Goal: Task Accomplishment & Management: Use online tool/utility

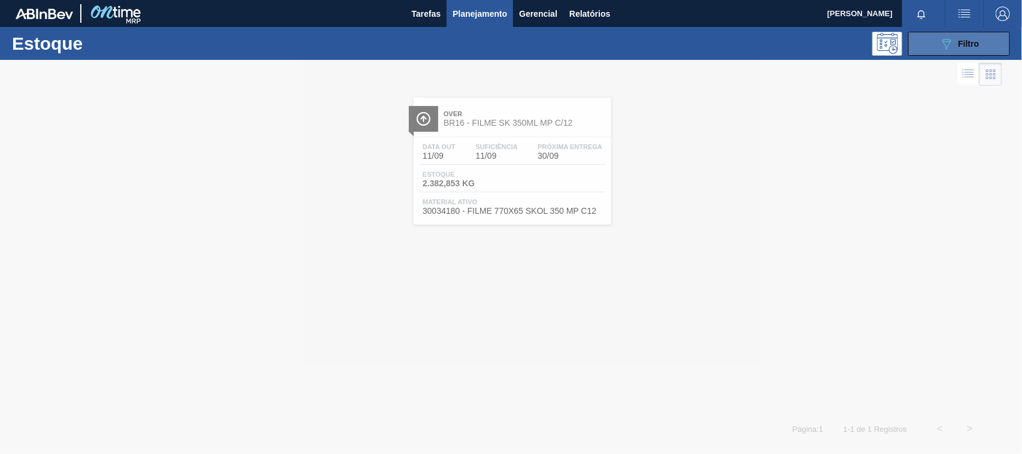
click at [972, 43] on span "Filtro" at bounding box center [969, 44] width 21 height 10
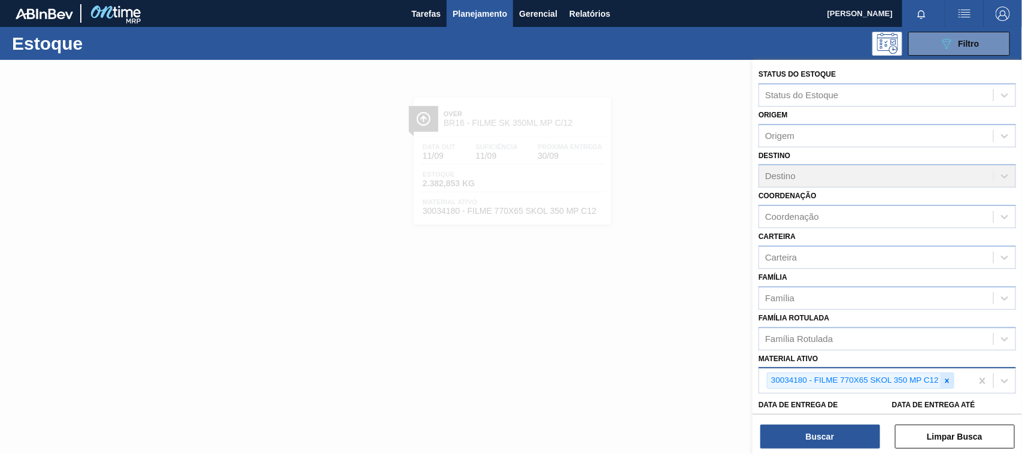
click at [947, 379] on icon at bounding box center [947, 381] width 8 height 8
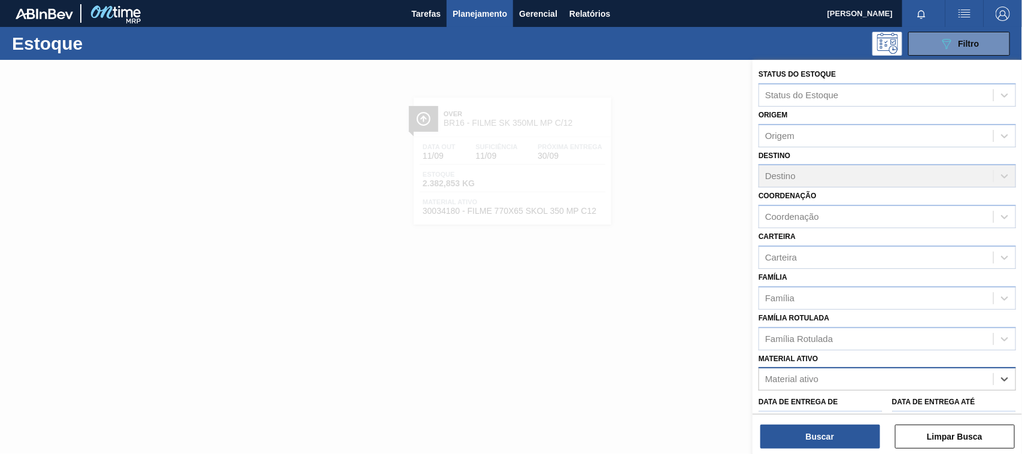
paste ativo "30012598"
type ativo "30012598"
click at [888, 405] on div "30012598 - FILME C. 800X65 SK 269ML C15 429" at bounding box center [888, 409] width 258 height 22
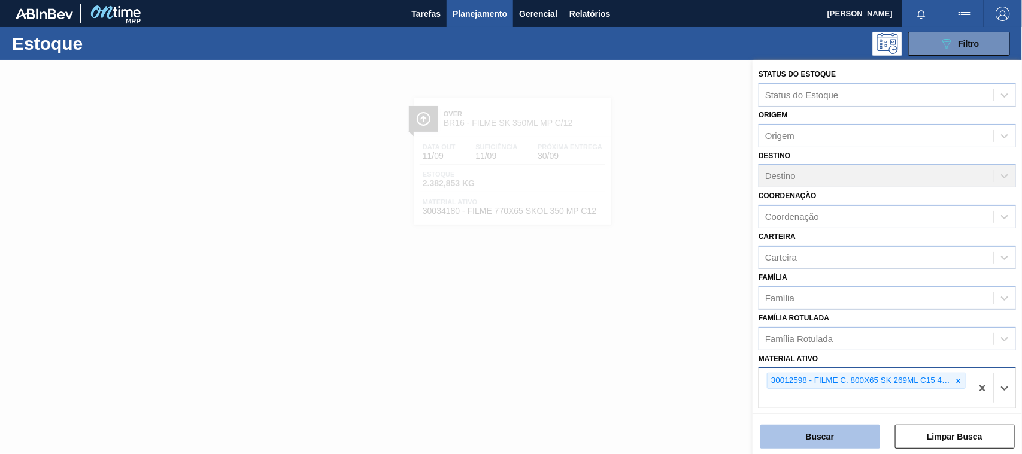
click at [855, 435] on button "Buscar" at bounding box center [821, 437] width 120 height 24
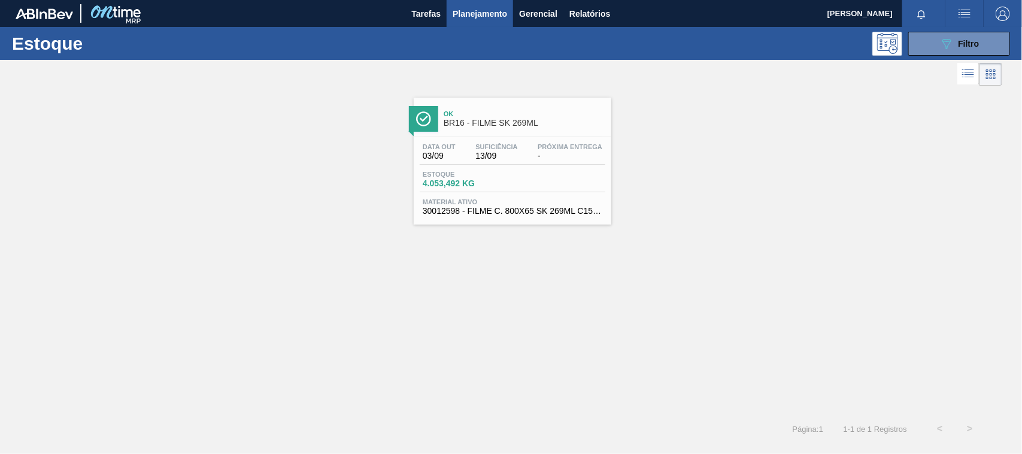
click at [526, 147] on div "Data out 03/09 Suficiência 13/09 Próxima Entrega -" at bounding box center [513, 154] width 186 height 22
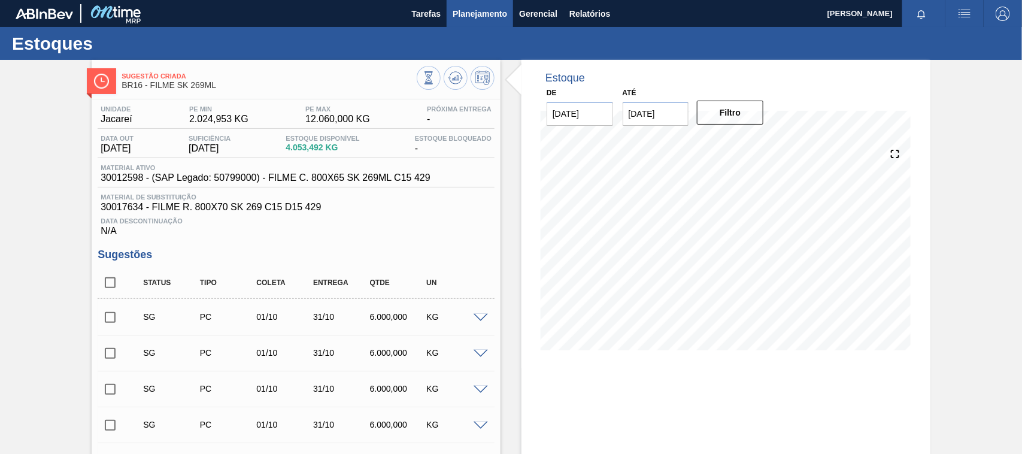
click at [472, 20] on span "Planejamento" at bounding box center [480, 14] width 54 height 14
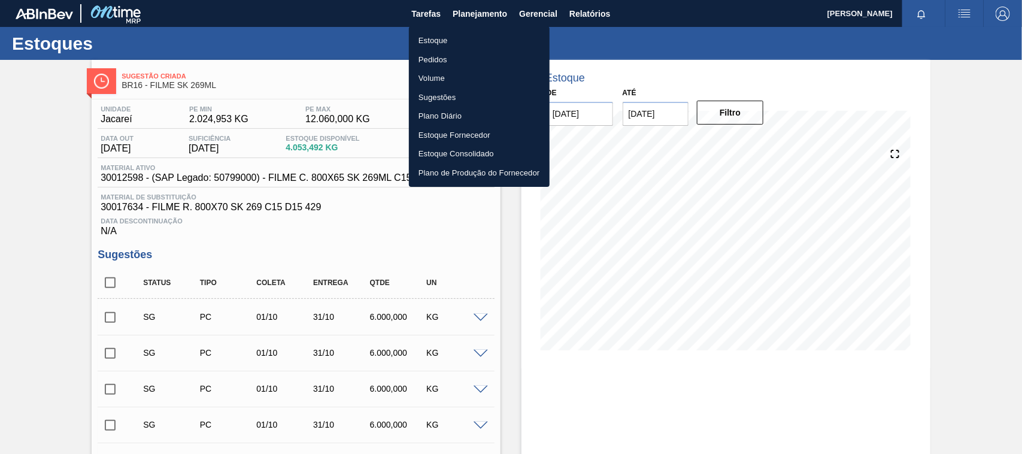
click at [453, 34] on li "Estoque" at bounding box center [479, 40] width 141 height 19
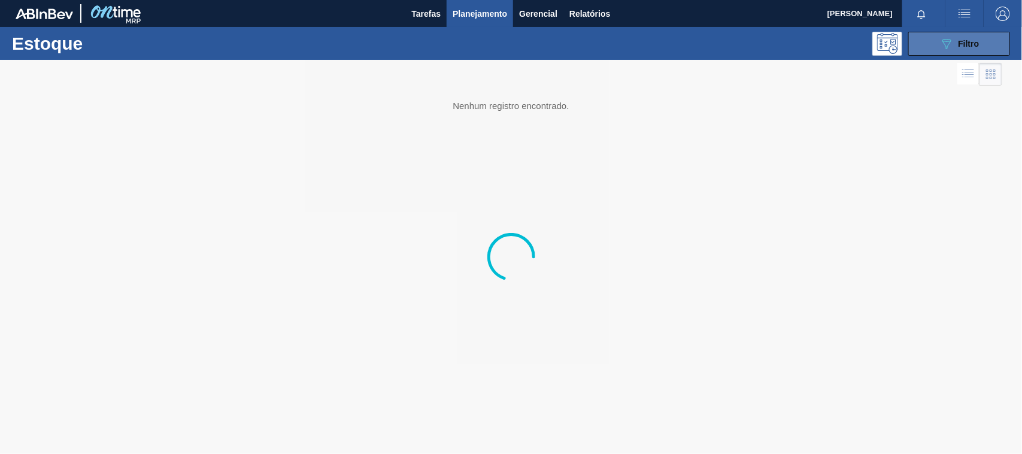
click at [926, 46] on button "089F7B8B-B2A5-4AFE-B5C0-19BA573D28AC Filtro" at bounding box center [960, 44] width 102 height 24
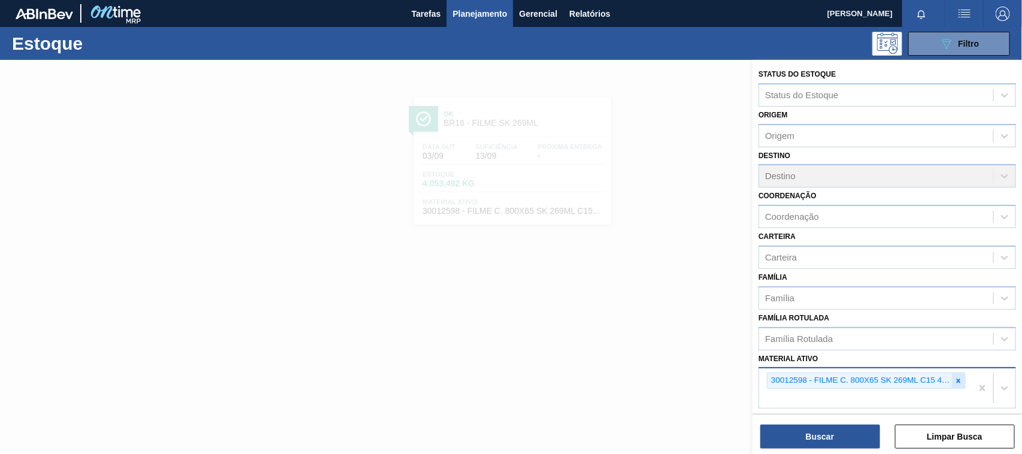
click at [956, 381] on icon at bounding box center [959, 381] width 8 height 8
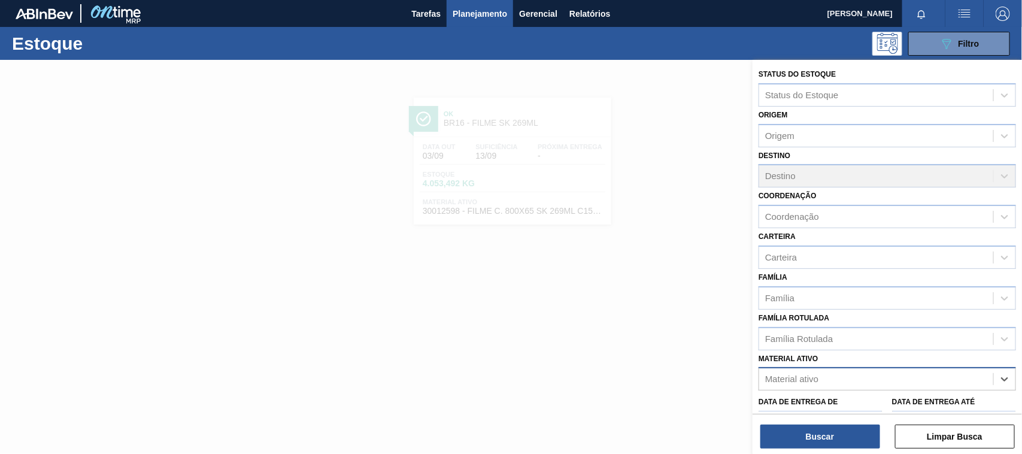
paste ativo "30034414"
type ativo "30034414"
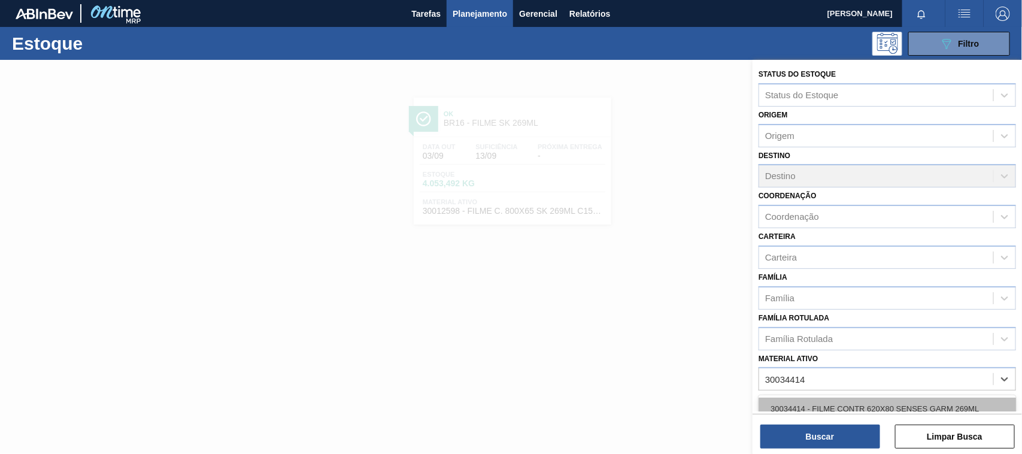
click at [815, 398] on div "30034414 - FILME CONTR 620X80 SENSES GARM 269ML" at bounding box center [888, 409] width 258 height 22
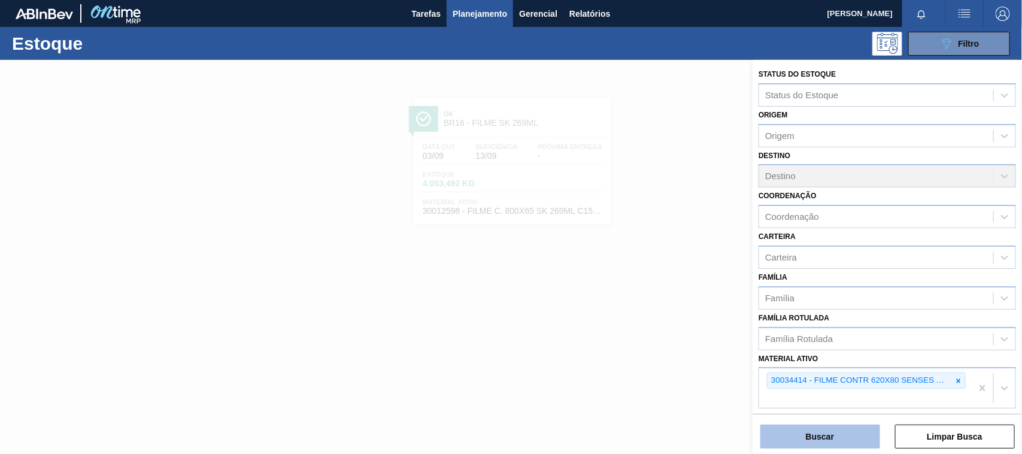
click at [813, 436] on button "Buscar" at bounding box center [821, 437] width 120 height 24
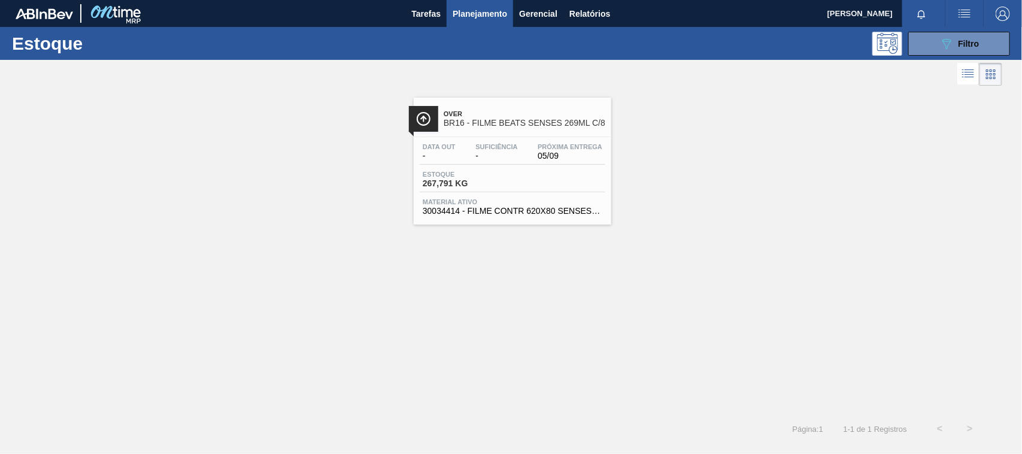
click at [526, 140] on div "Data out - Suficiência - Próxima Entrega 05/09 Estoque 267,791 KG Material ativ…" at bounding box center [513, 177] width 198 height 81
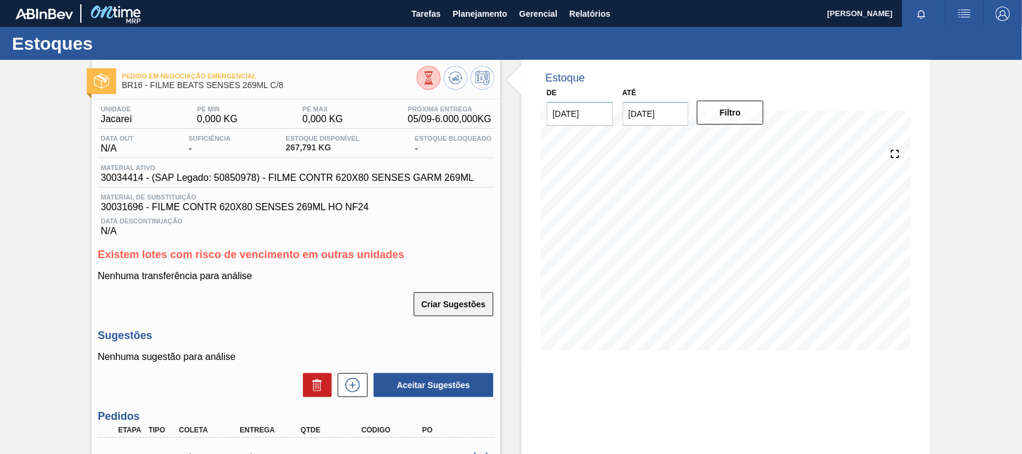
scroll to position [150, 0]
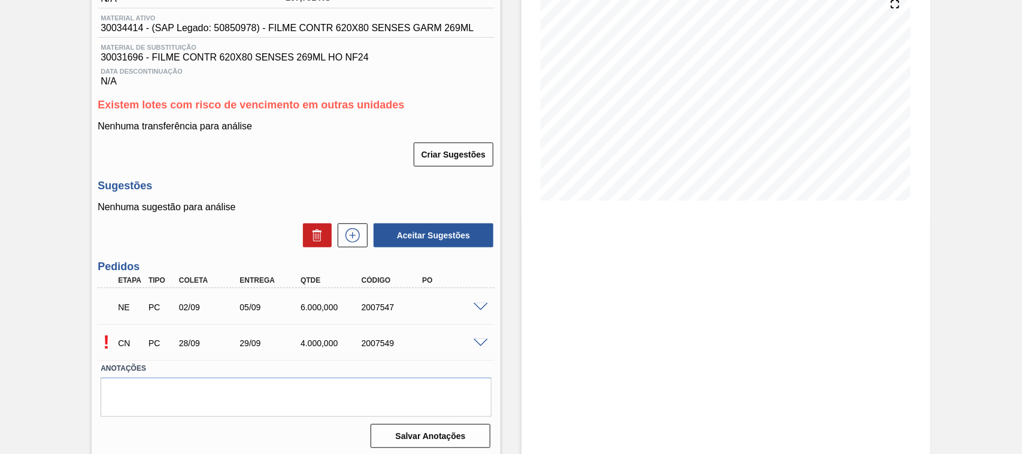
click at [480, 307] on span at bounding box center [481, 307] width 14 height 9
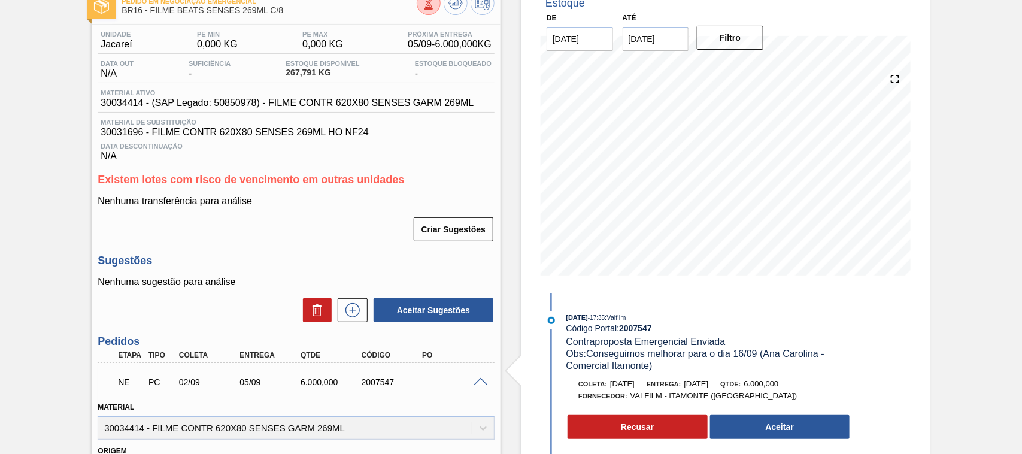
scroll to position [0, 0]
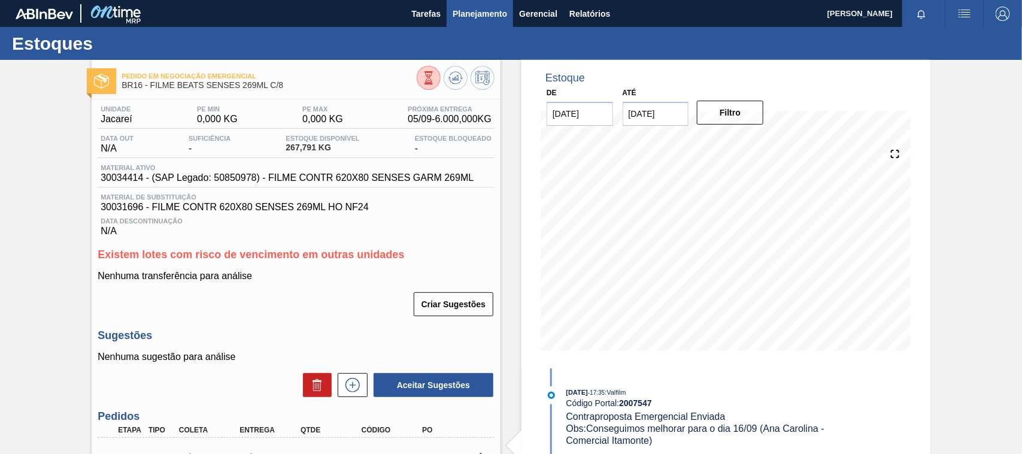
click at [464, 22] on button "Planejamento" at bounding box center [480, 13] width 66 height 27
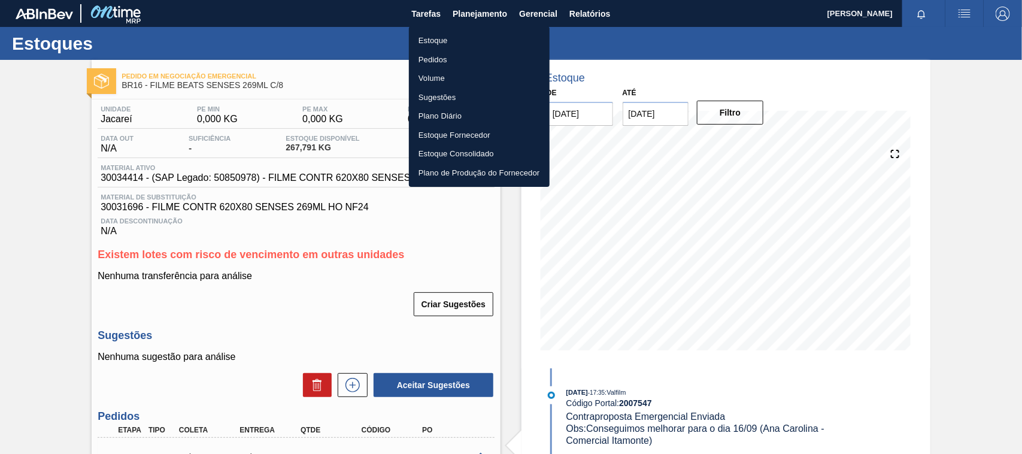
click at [434, 46] on li "Estoque" at bounding box center [479, 40] width 141 height 19
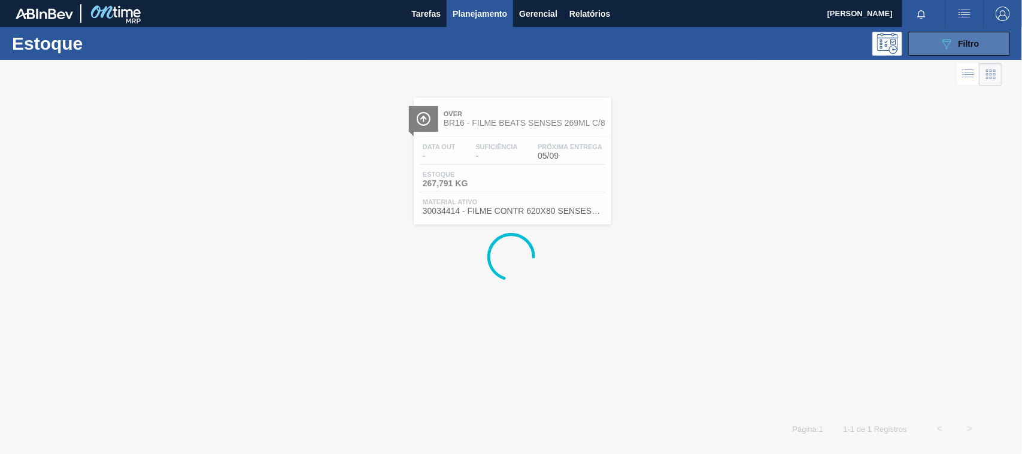
click at [953, 43] on icon "089F7B8B-B2A5-4AFE-B5C0-19BA573D28AC" at bounding box center [947, 44] width 14 height 14
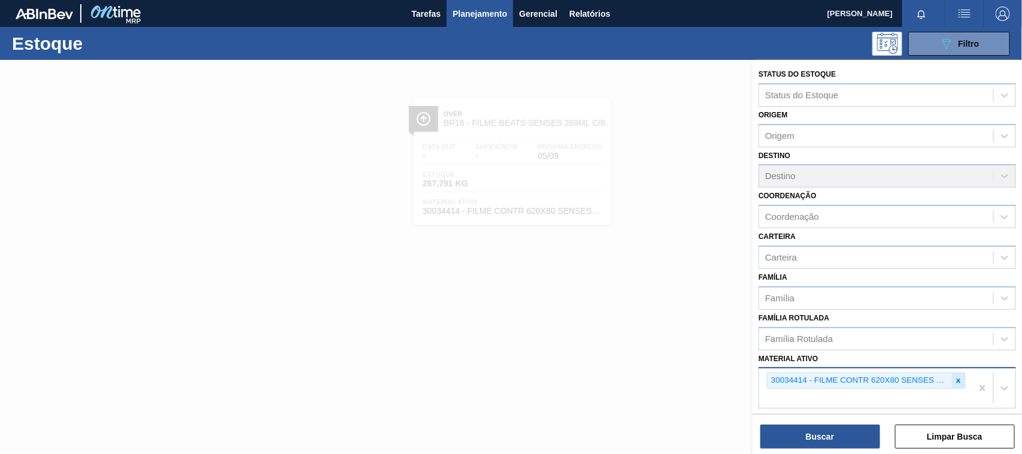
click at [955, 377] on icon at bounding box center [959, 381] width 8 height 8
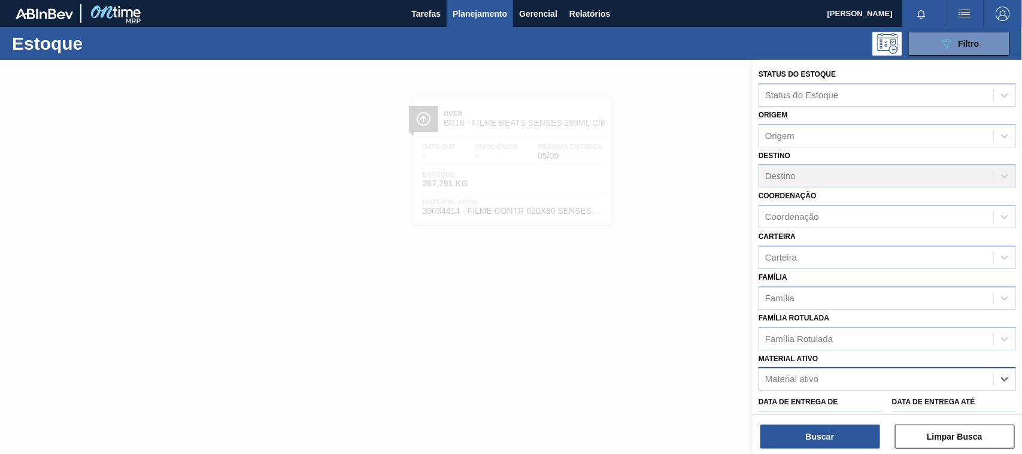
paste ativo "30012510"
type ativo "30012510"
click at [856, 402] on div "30012510 - FILME C. 510X65 SK 350ML MP C18 429" at bounding box center [888, 409] width 258 height 22
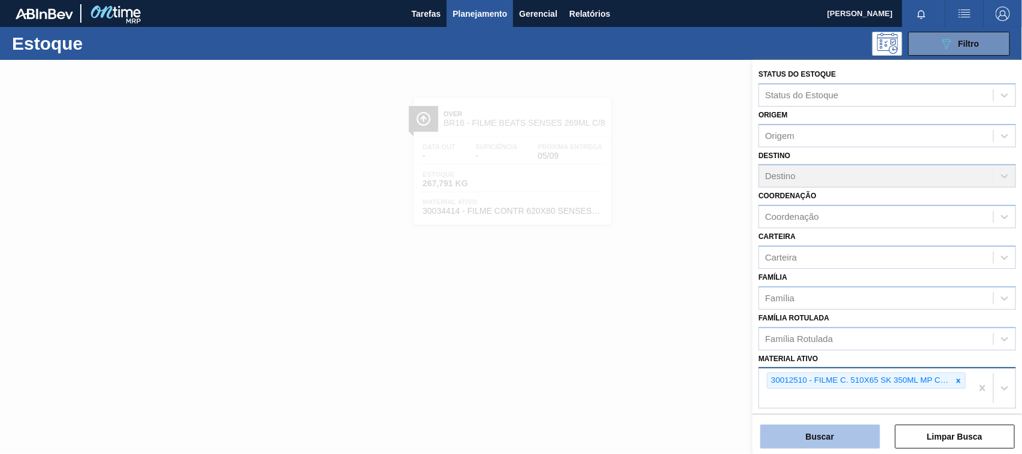
click at [833, 441] on button "Buscar" at bounding box center [821, 437] width 120 height 24
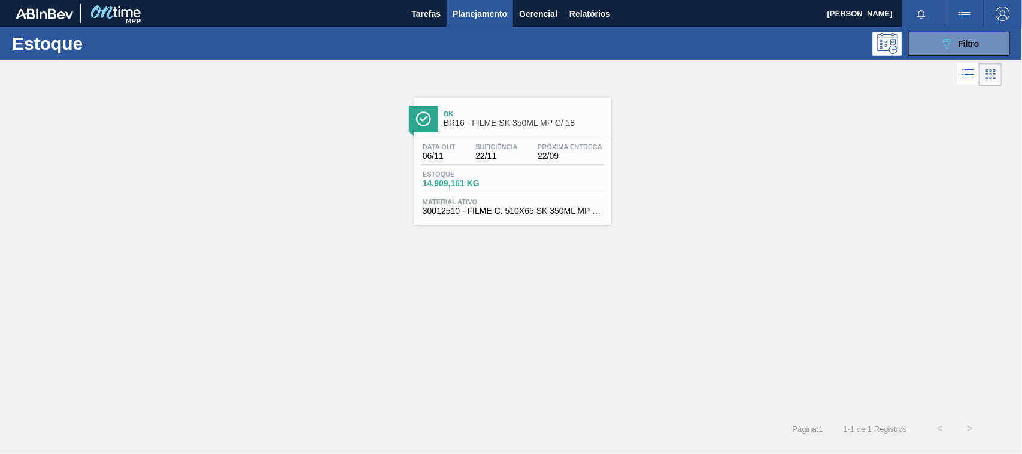
drag, startPoint x: 459, startPoint y: 82, endPoint x: 464, endPoint y: 117, distance: 35.7
click at [458, 86] on div at bounding box center [501, 74] width 1003 height 29
click at [480, 160] on span "22/11" at bounding box center [497, 156] width 42 height 9
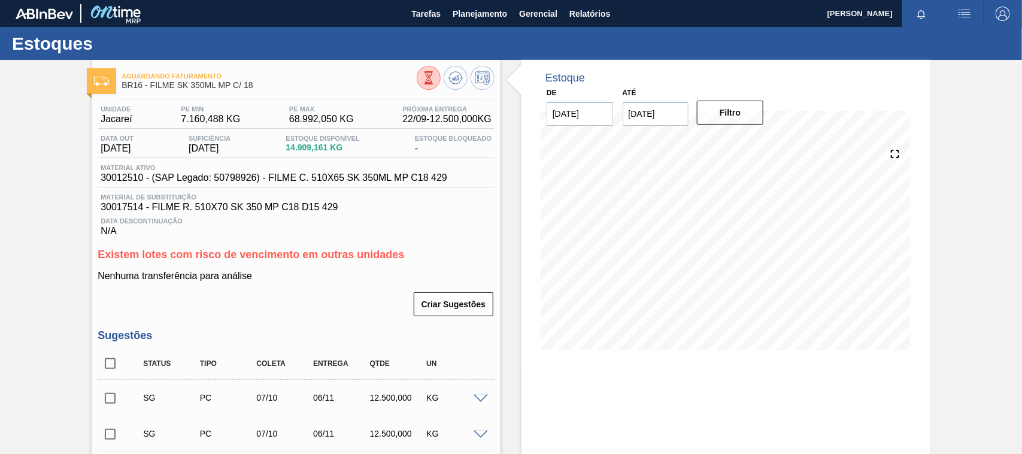
drag, startPoint x: 321, startPoint y: 225, endPoint x: 510, endPoint y: 244, distance: 189.6
click at [337, 225] on span "Data Descontinuação" at bounding box center [296, 220] width 391 height 7
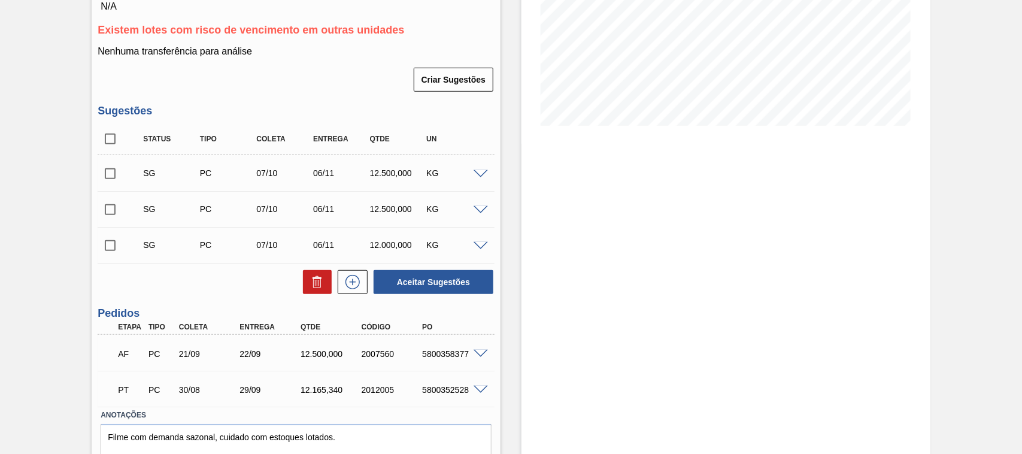
scroll to position [277, 0]
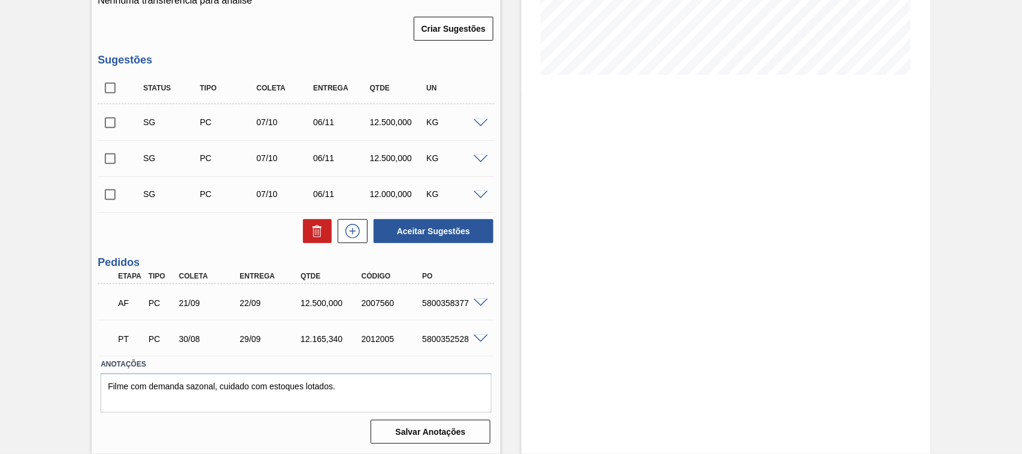
click at [429, 304] on div "5800358377" at bounding box center [453, 303] width 68 height 10
copy div "5800358377"
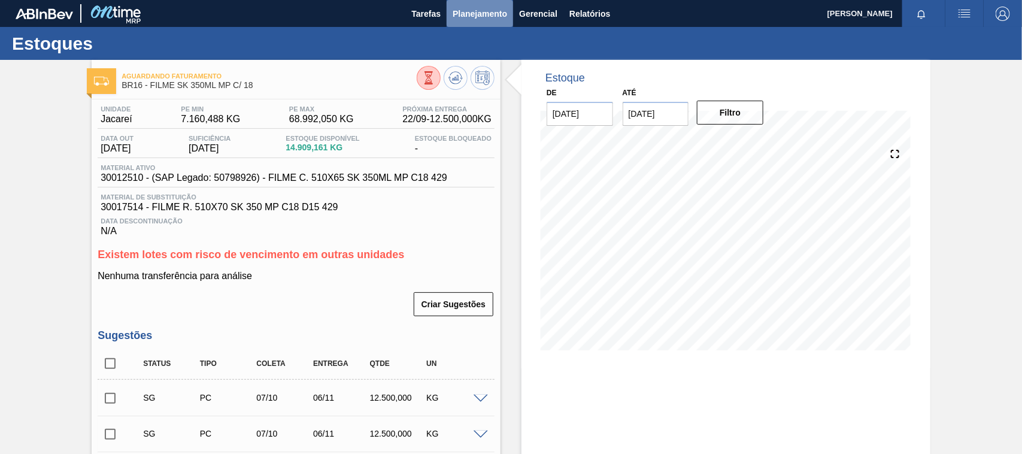
click at [454, 19] on span "Planejamento" at bounding box center [480, 14] width 54 height 14
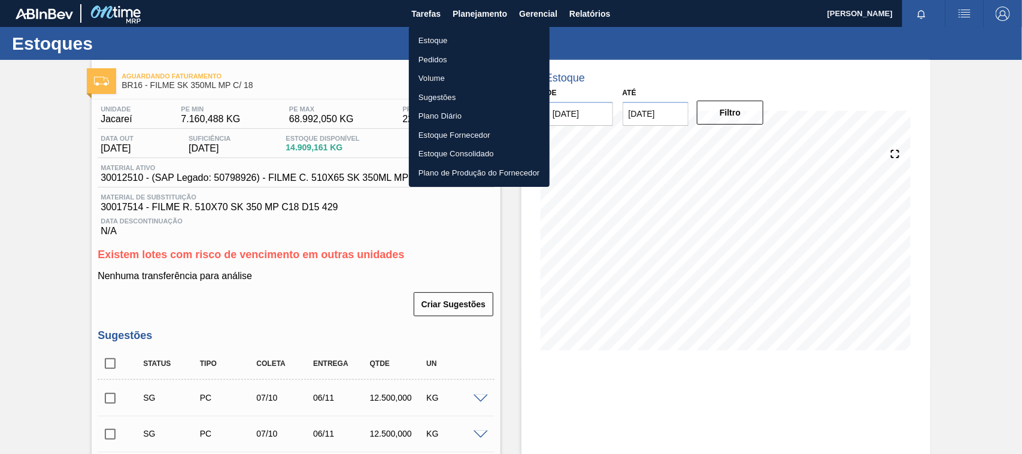
click at [426, 43] on li "Estoque" at bounding box center [479, 40] width 141 height 19
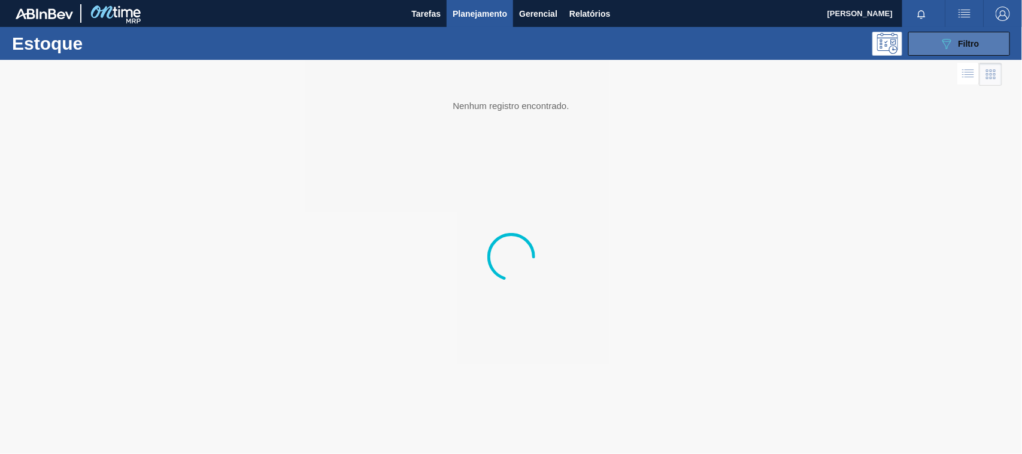
click at [934, 46] on button "089F7B8B-B2A5-4AFE-B5C0-19BA573D28AC Filtro" at bounding box center [960, 44] width 102 height 24
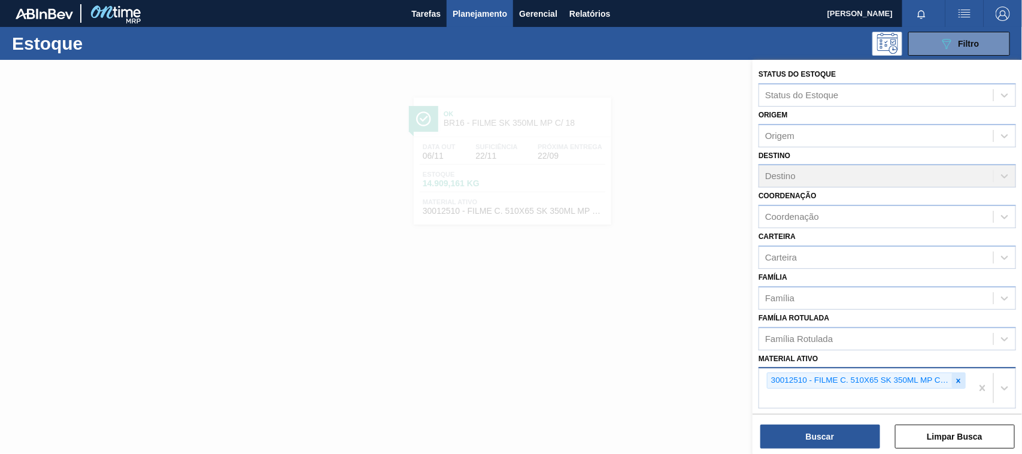
click at [955, 377] on icon at bounding box center [959, 381] width 8 height 8
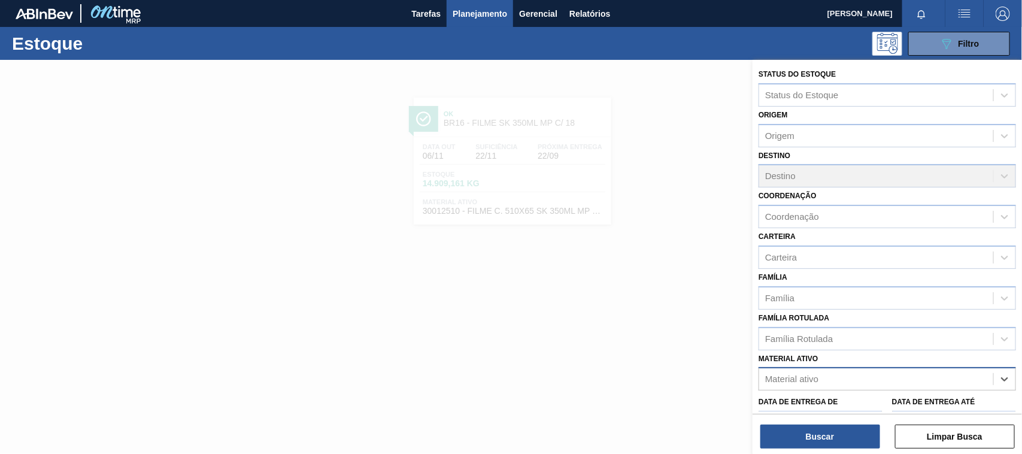
paste ativo "30012506"
type ativo "30012506"
click at [840, 405] on div "30012506 - FILME C. 510X65 AP 350ML MP C18 429" at bounding box center [888, 409] width 258 height 22
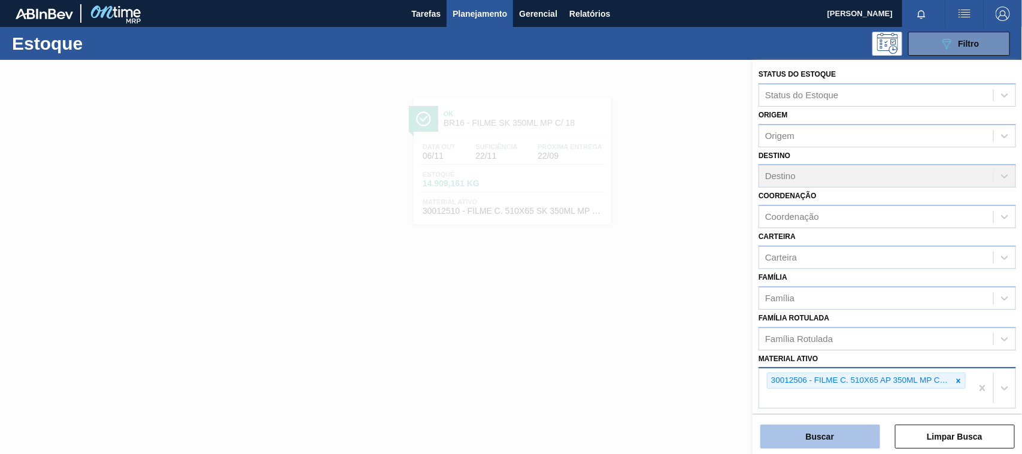
click at [823, 441] on button "Buscar" at bounding box center [821, 437] width 120 height 24
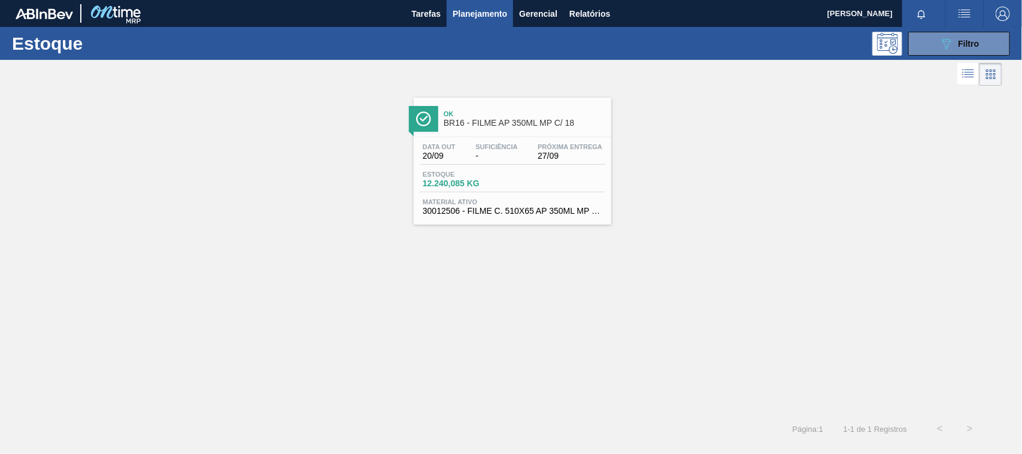
click at [537, 201] on span "Material ativo" at bounding box center [513, 201] width 180 height 7
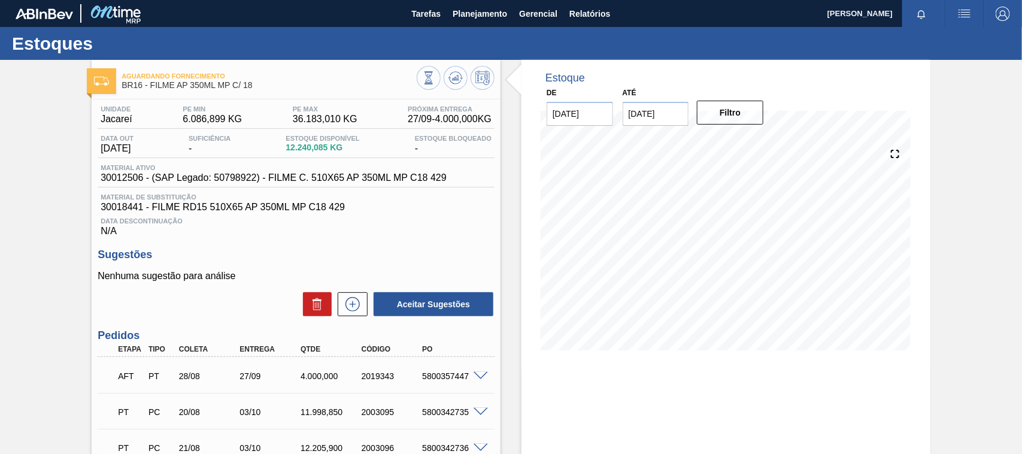
scroll to position [111, 0]
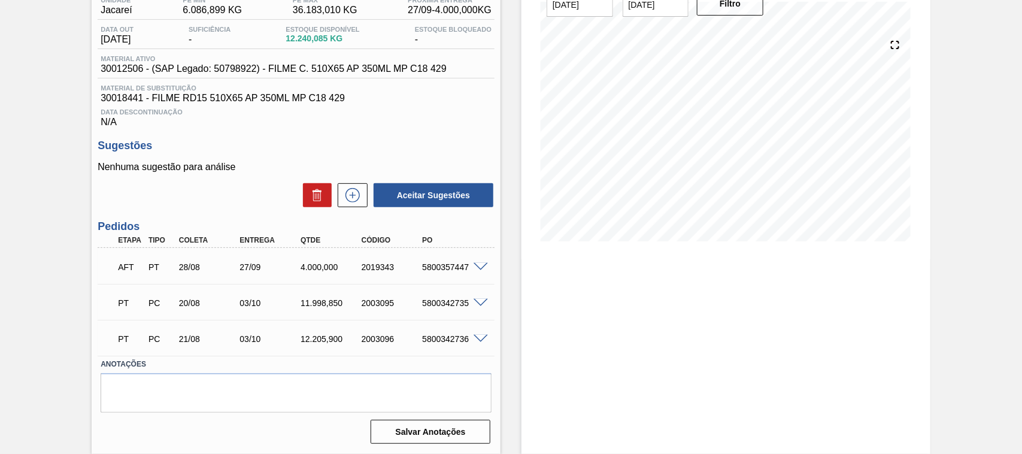
click at [420, 271] on div "5800357447" at bounding box center [453, 267] width 68 height 10
copy div "5800357447"
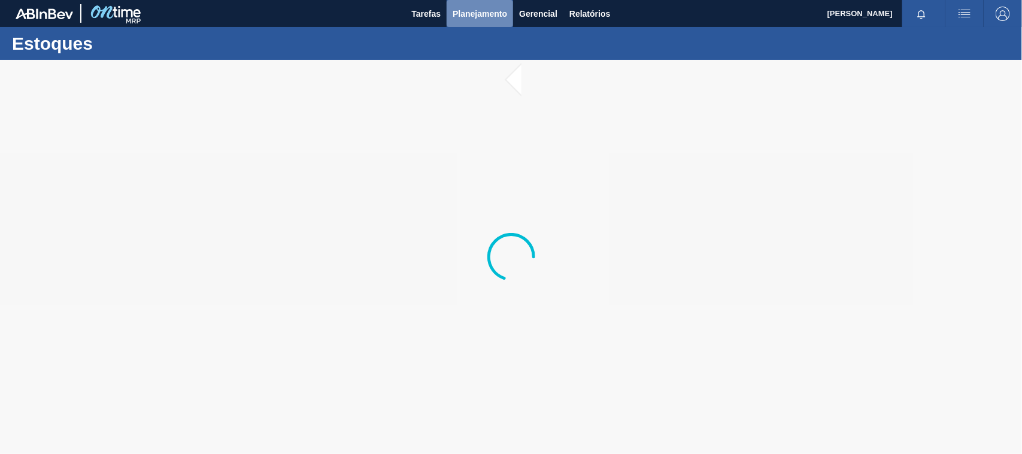
click at [486, 11] on span "Planejamento" at bounding box center [480, 14] width 54 height 14
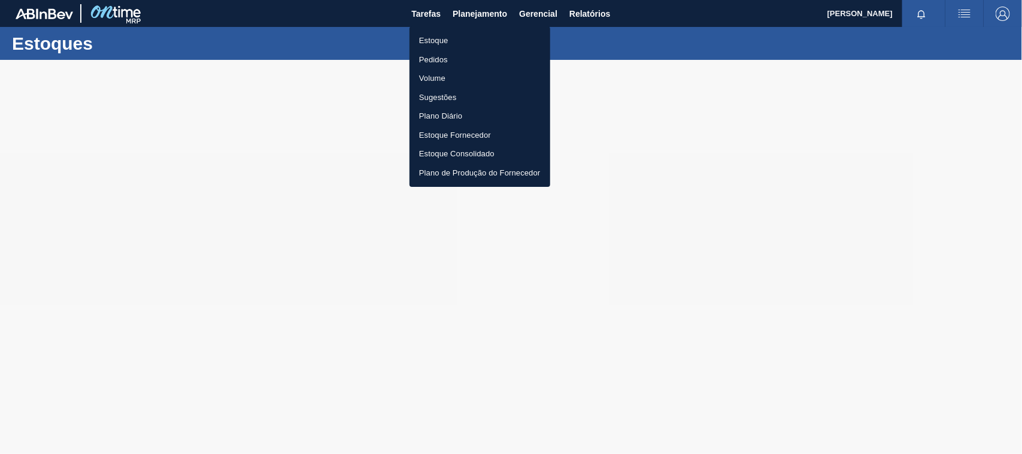
click at [437, 43] on li "Estoque" at bounding box center [480, 40] width 141 height 19
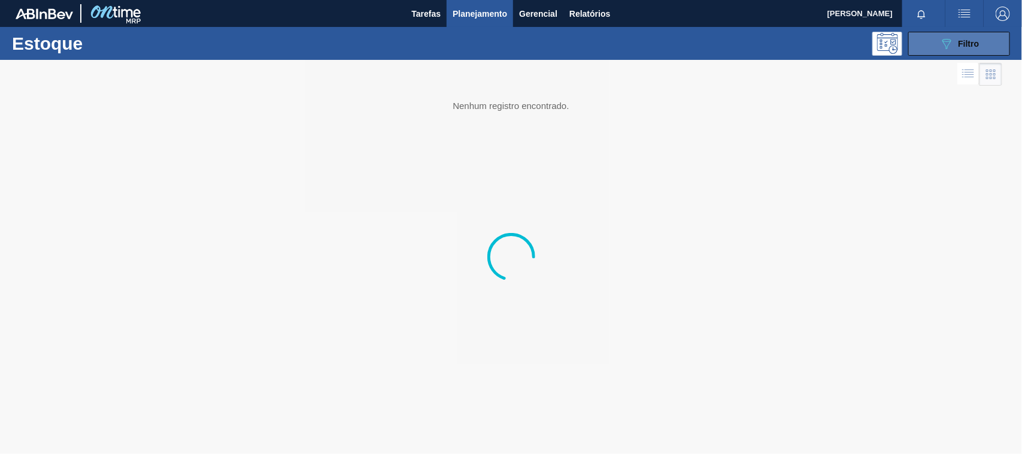
click at [930, 51] on button "089F7B8B-B2A5-4AFE-B5C0-19BA573D28AC Filtro" at bounding box center [960, 44] width 102 height 24
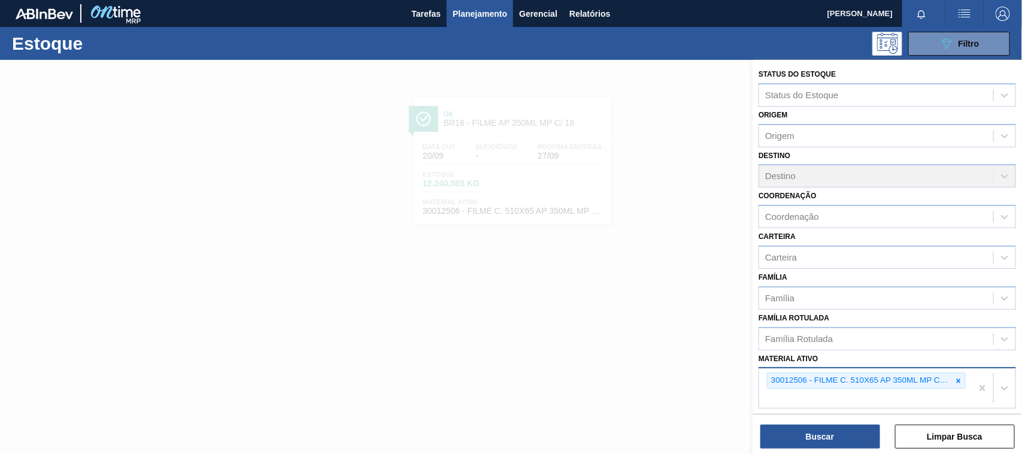
click at [955, 381] on icon at bounding box center [959, 381] width 8 height 8
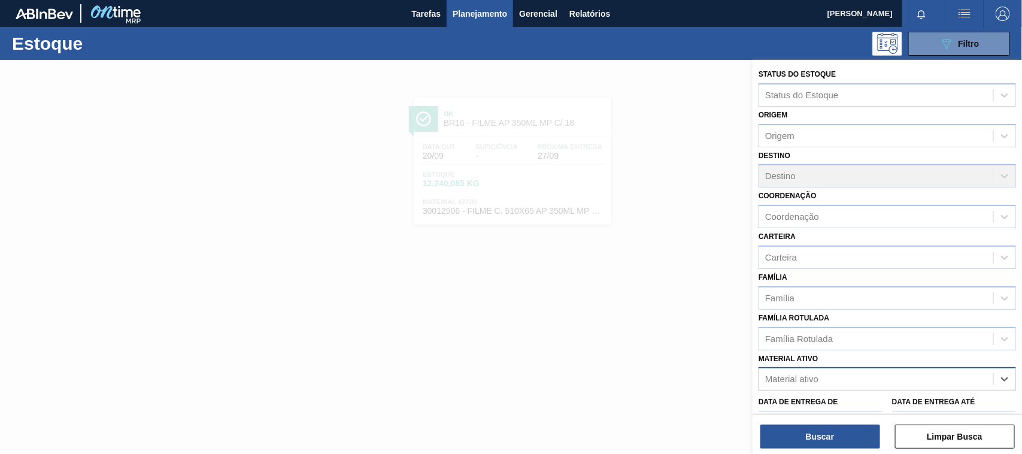
paste ativo "30012828"
type ativo "30012828"
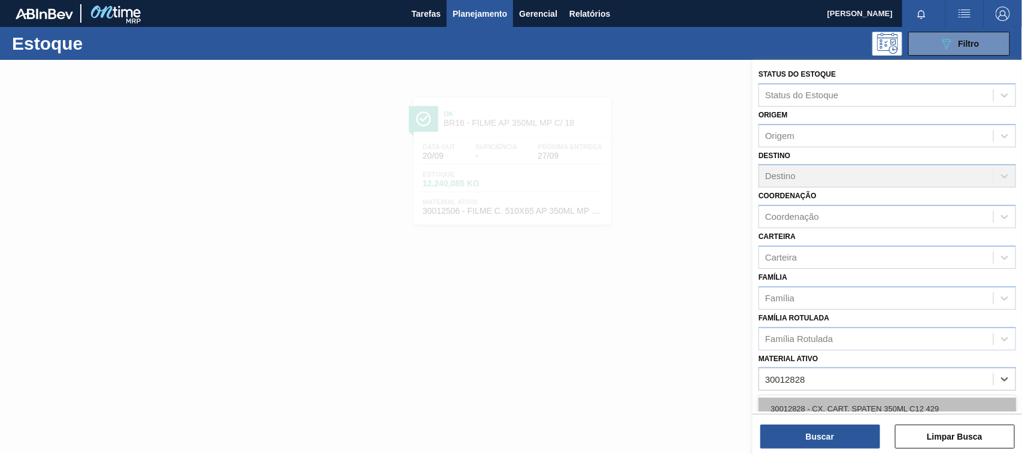
click at [816, 399] on div "30012828 - CX. CART. SPATEN 350ML C12 429" at bounding box center [888, 409] width 258 height 22
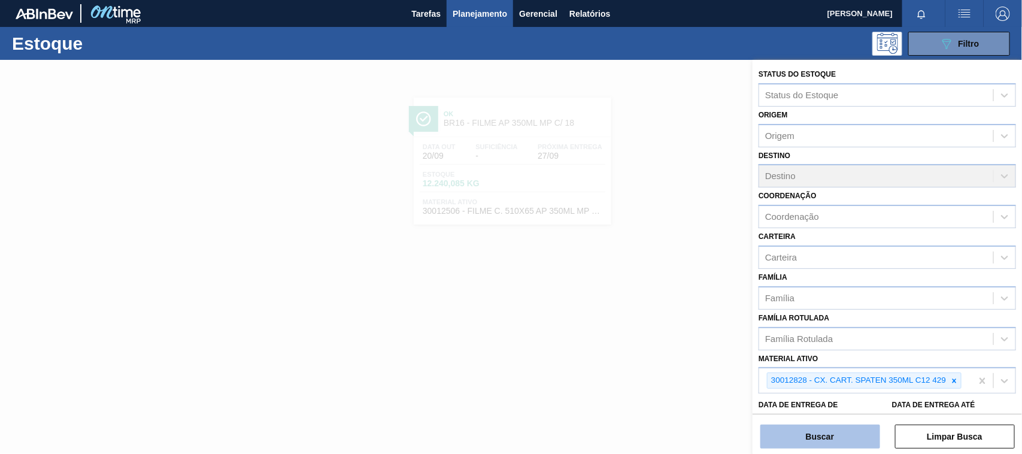
click at [814, 436] on button "Buscar" at bounding box center [821, 437] width 120 height 24
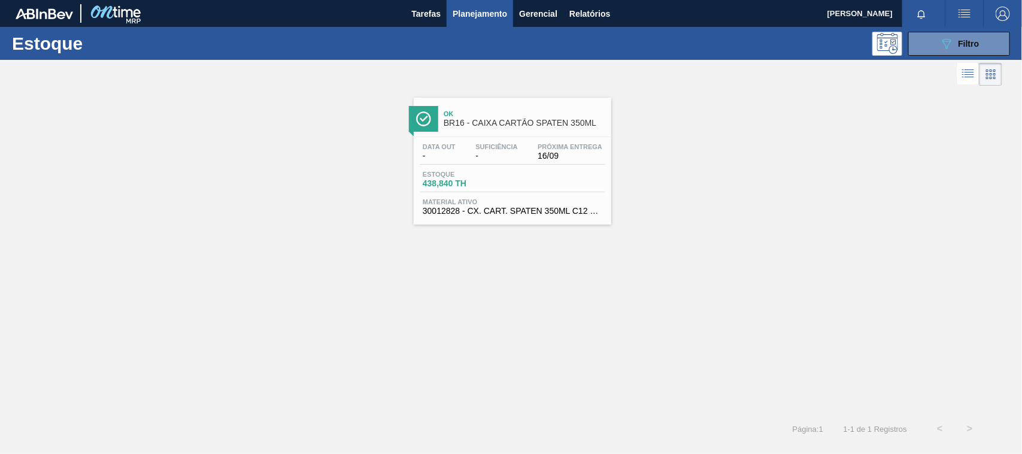
click at [494, 187] on span "438,840 TH" at bounding box center [465, 183] width 84 height 9
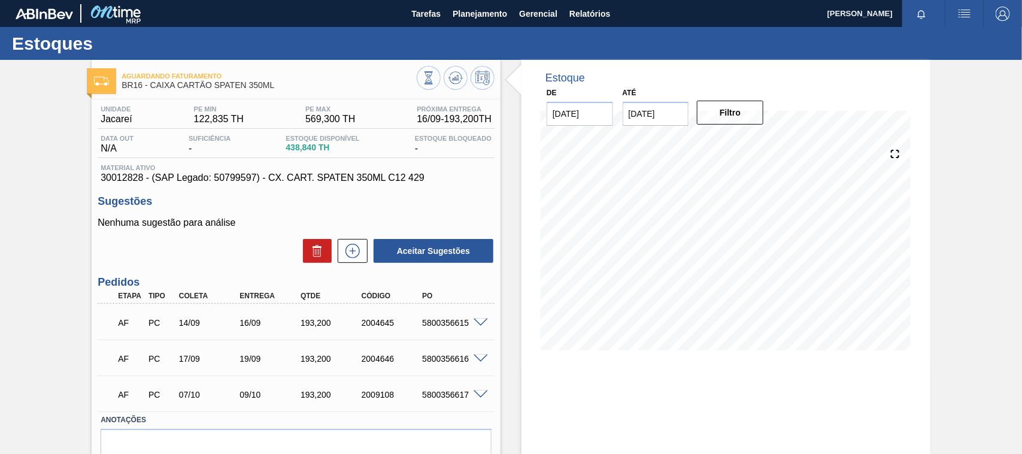
click at [433, 321] on div "5800356615" at bounding box center [453, 323] width 68 height 10
copy div "5800356615"
click at [477, 3] on button "Planejamento" at bounding box center [480, 13] width 66 height 27
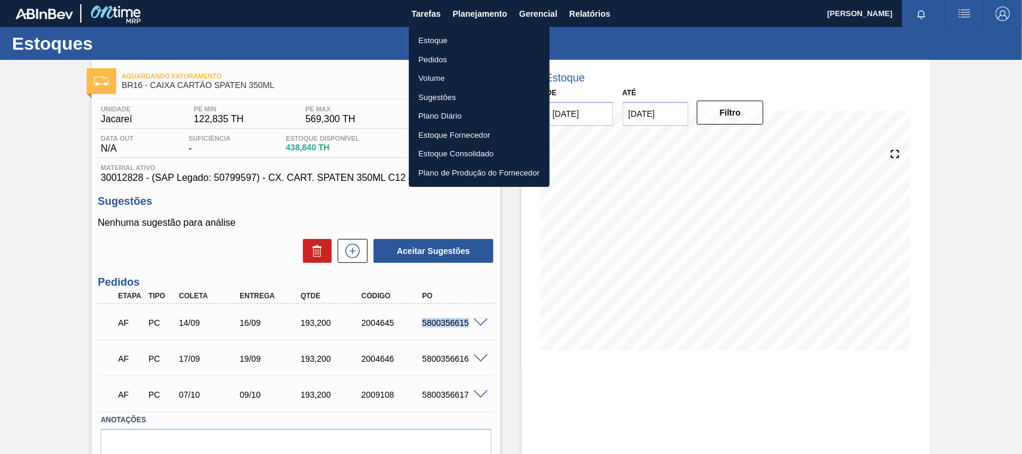
click at [195, 228] on div at bounding box center [511, 227] width 1022 height 454
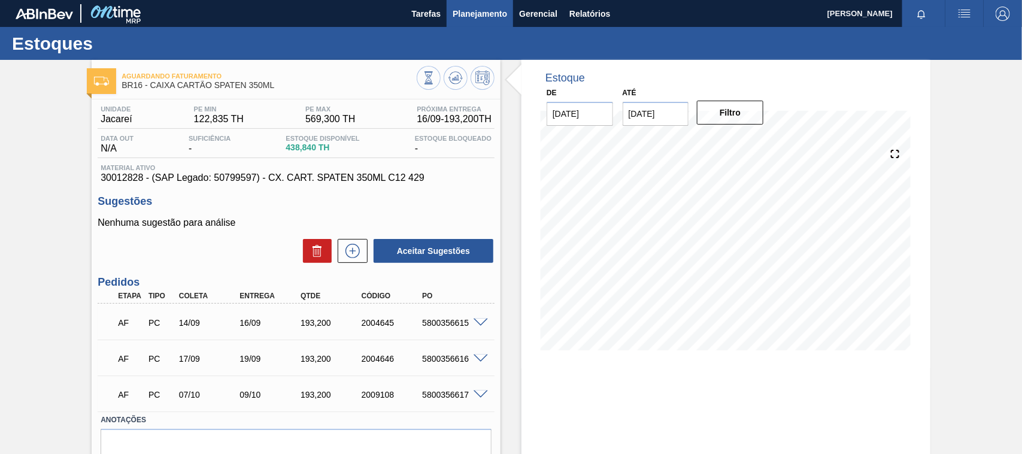
click at [499, 11] on span "Planejamento" at bounding box center [480, 14] width 54 height 14
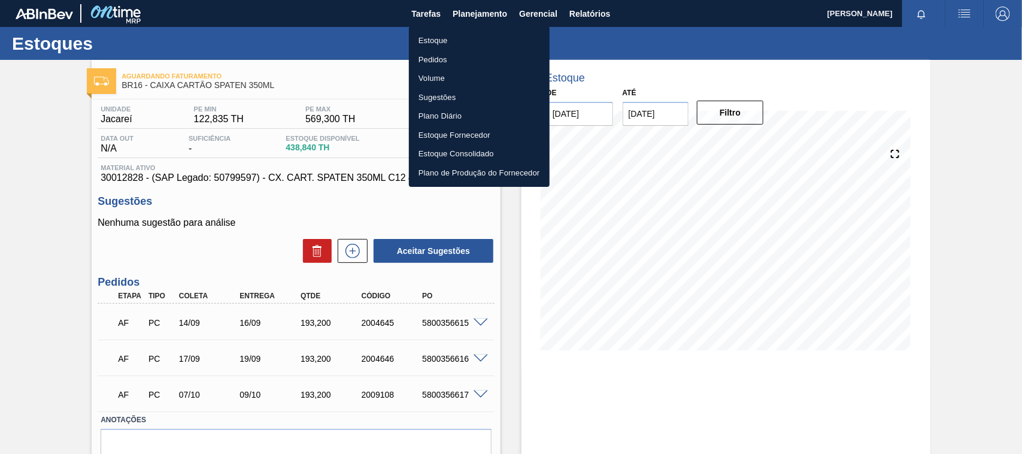
click at [426, 39] on li "Estoque" at bounding box center [479, 40] width 141 height 19
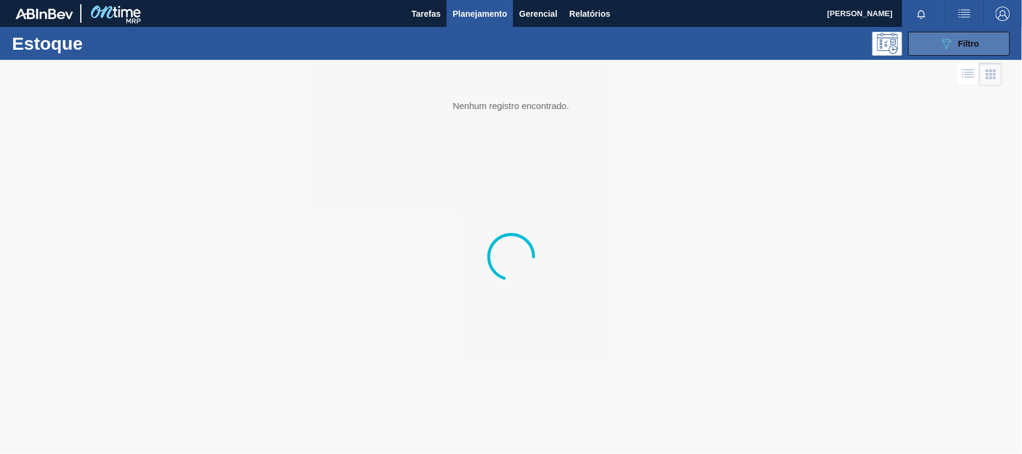
click at [921, 41] on button "089F7B8B-B2A5-4AFE-B5C0-19BA573D28AC Filtro" at bounding box center [960, 44] width 102 height 24
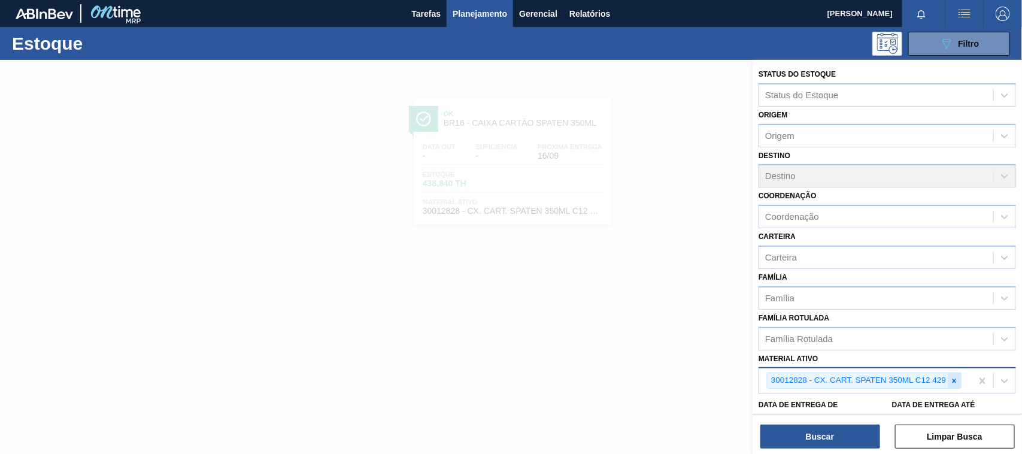
click at [958, 381] on icon at bounding box center [954, 381] width 8 height 8
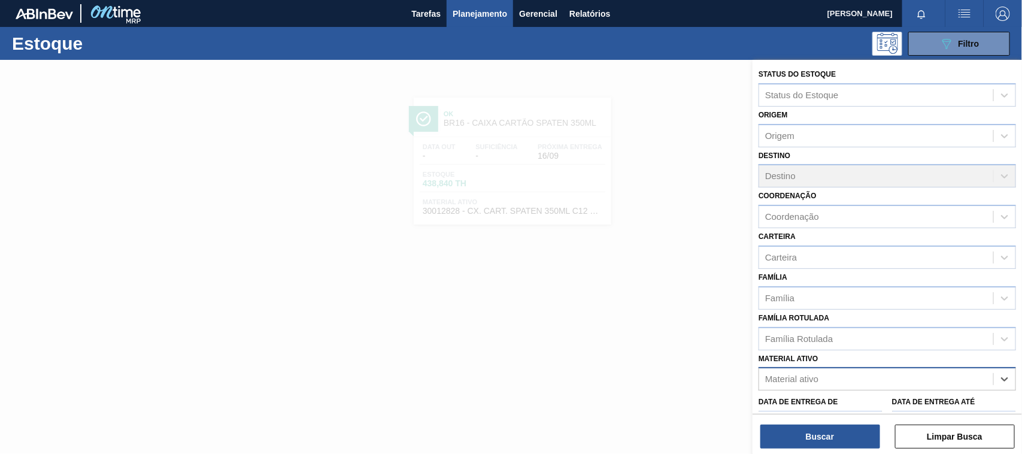
paste ativo "30034180"
type ativo "30034180"
click at [782, 400] on div "30034180 - FILME 770X65 SKOL 350 MP C12" at bounding box center [888, 409] width 258 height 22
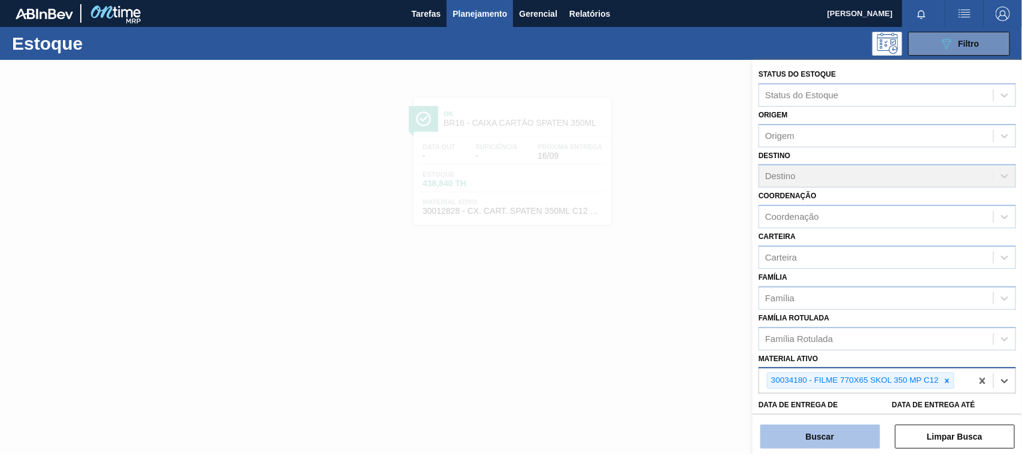
click at [803, 428] on button "Buscar" at bounding box center [821, 437] width 120 height 24
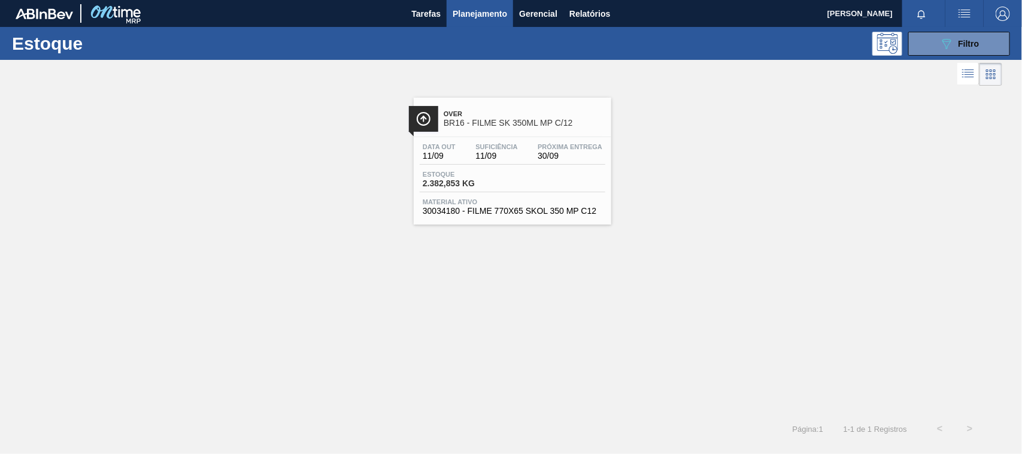
click at [477, 143] on span "Suficiência" at bounding box center [497, 146] width 42 height 7
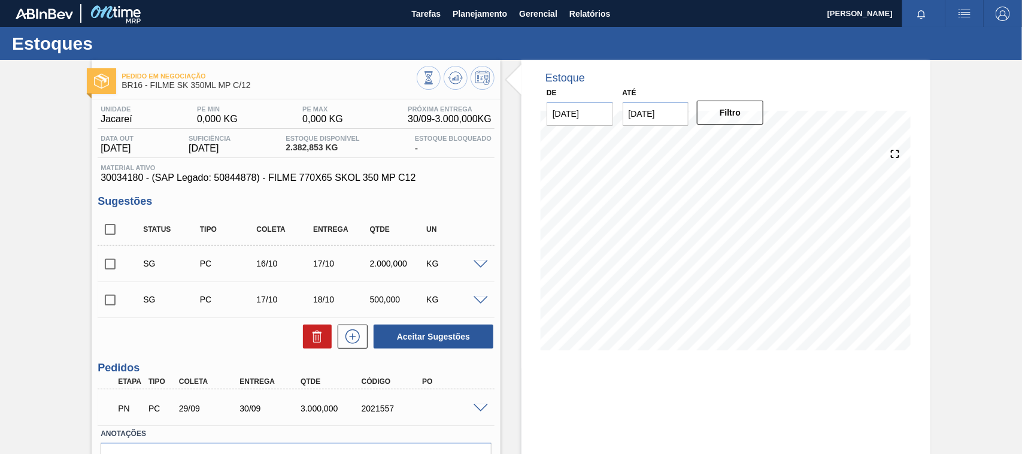
click at [483, 408] on span at bounding box center [481, 408] width 14 height 9
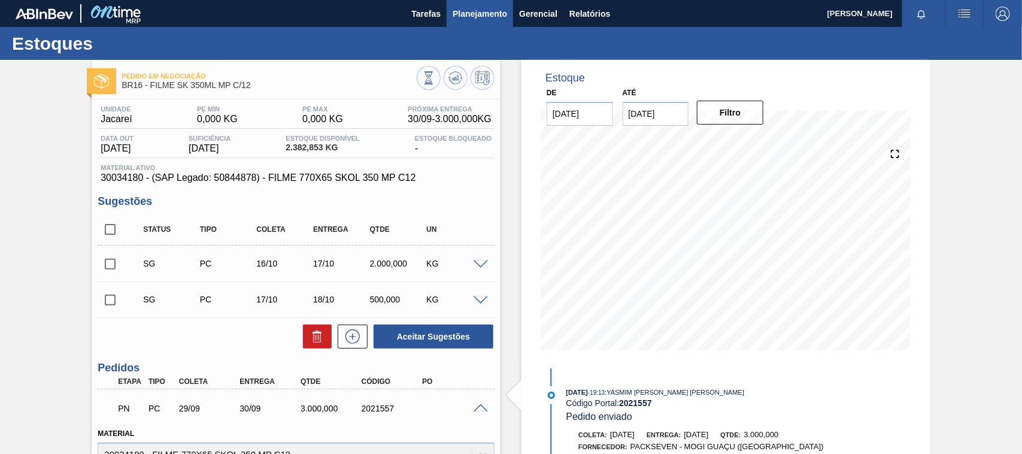
click at [484, 9] on button "Planejamento" at bounding box center [480, 13] width 66 height 27
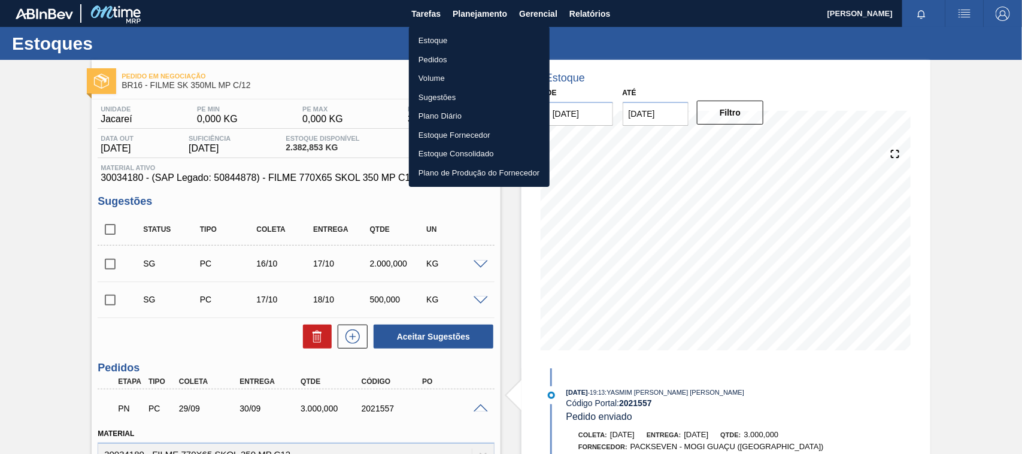
click at [435, 42] on li "Estoque" at bounding box center [479, 40] width 141 height 19
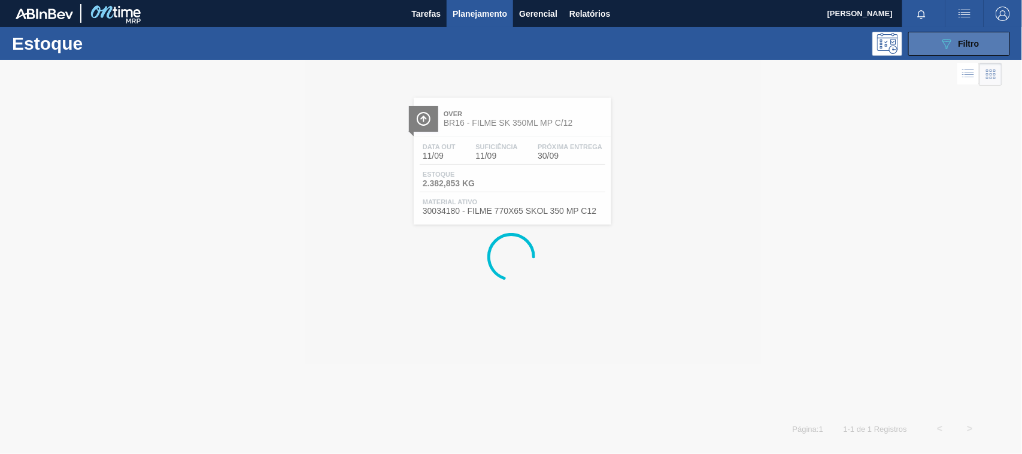
click at [984, 45] on button "089F7B8B-B2A5-4AFE-B5C0-19BA573D28AC Filtro" at bounding box center [960, 44] width 102 height 24
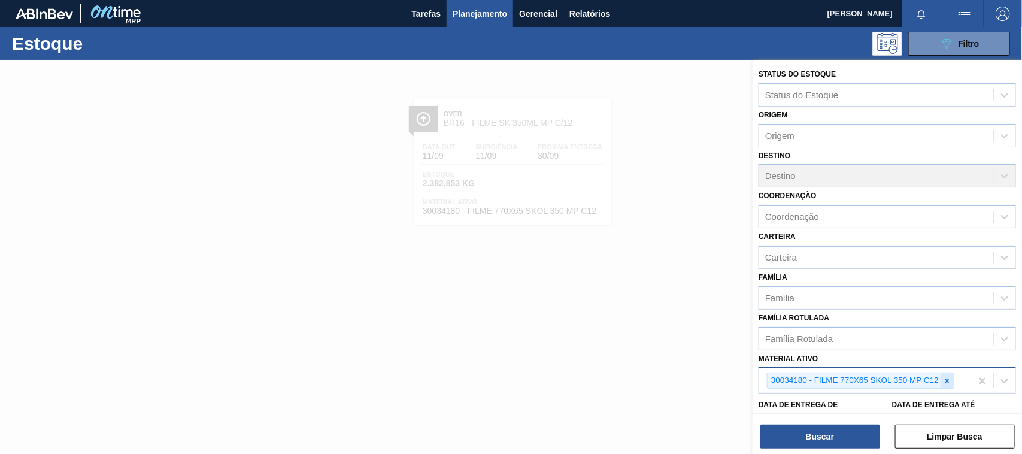
click at [943, 377] on icon at bounding box center [947, 381] width 8 height 8
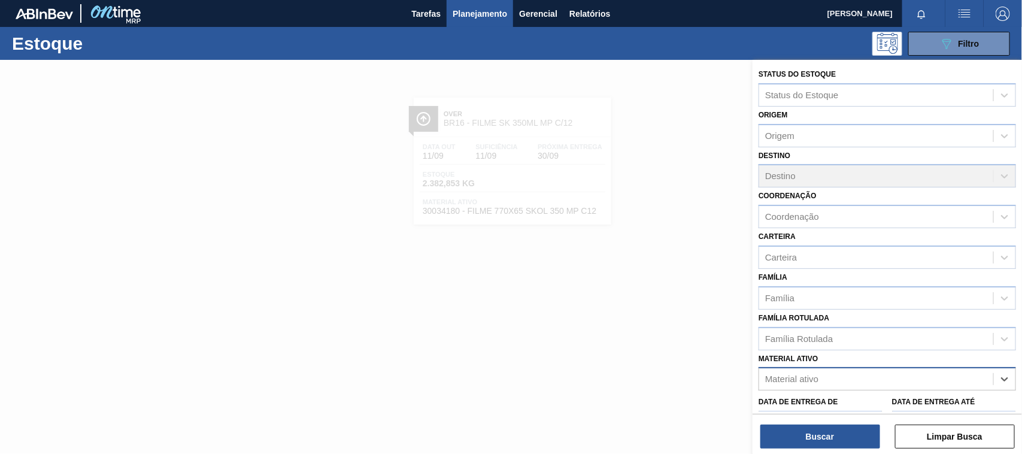
paste ativo "30012739"
type ativo "30012739"
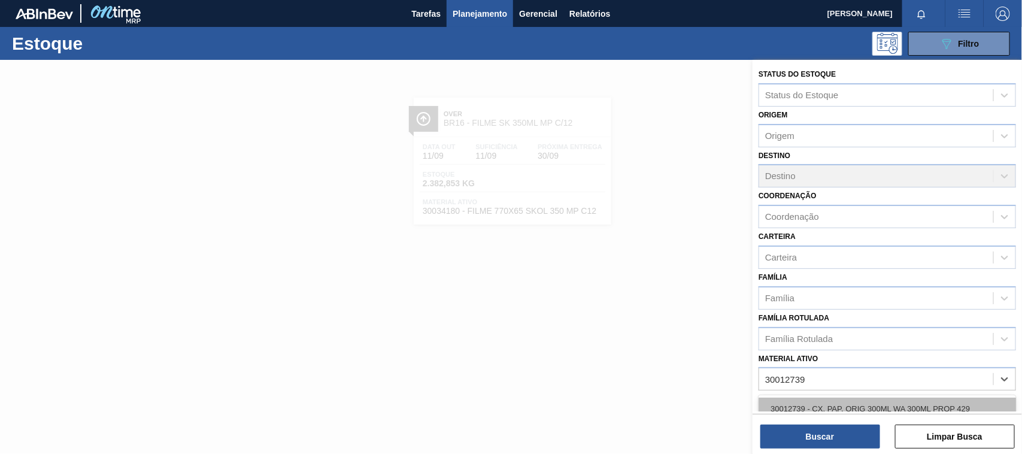
click at [837, 399] on div "30012739 - CX. PAP. ORIG 300ML WA 300ML PROP 429" at bounding box center [888, 409] width 258 height 22
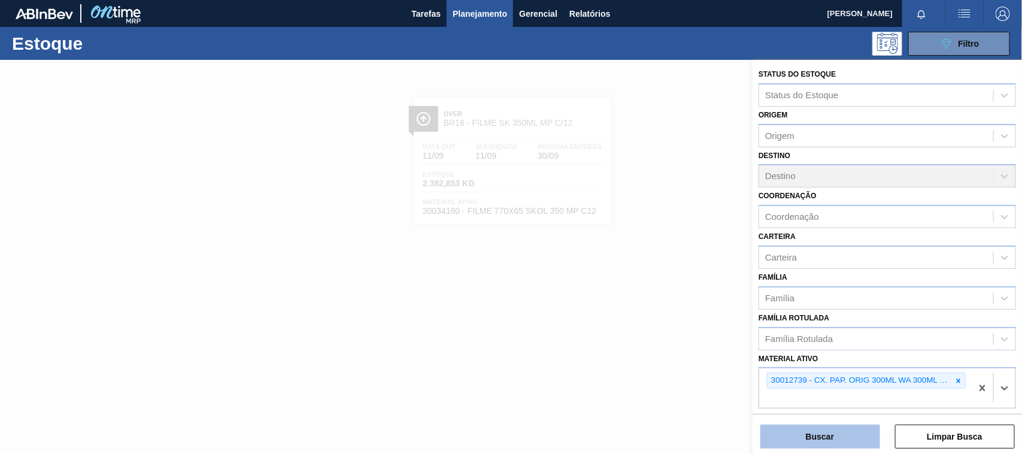
click at [819, 433] on button "Buscar" at bounding box center [821, 437] width 120 height 24
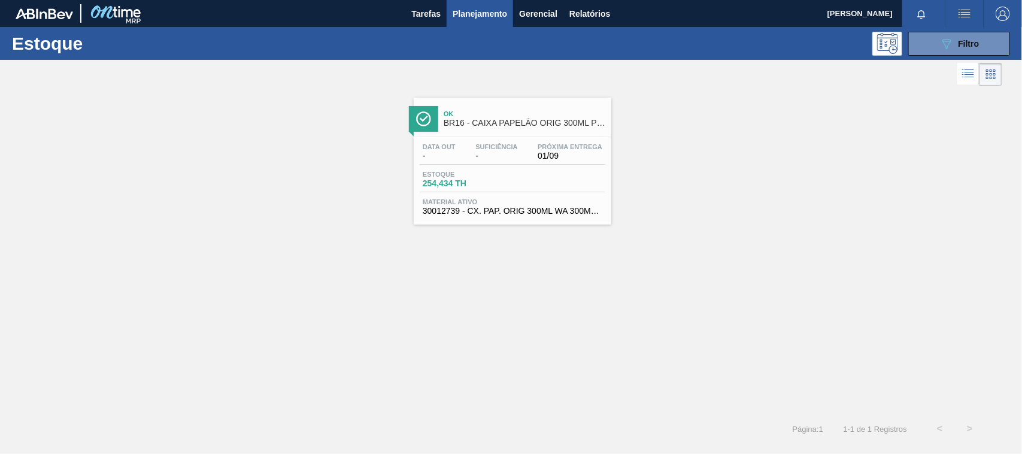
click at [526, 202] on span "Material ativo" at bounding box center [513, 201] width 180 height 7
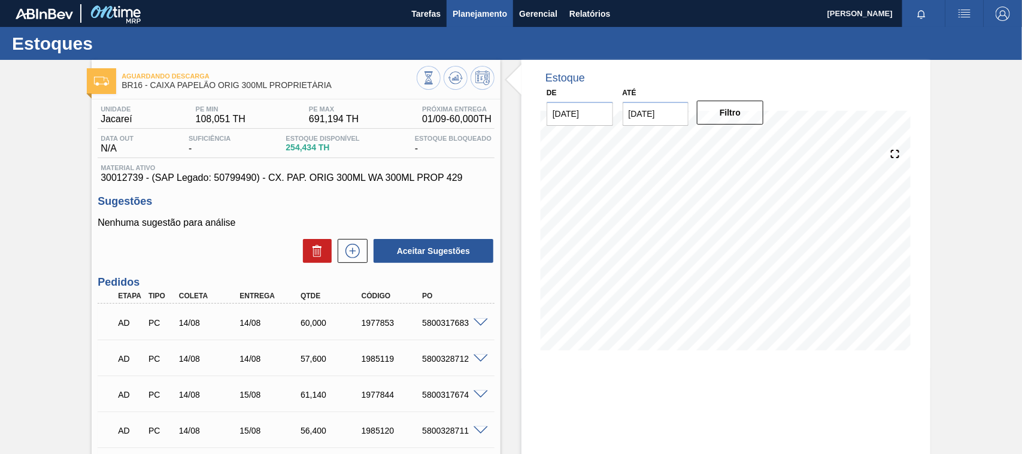
click at [491, 19] on span "Planejamento" at bounding box center [480, 14] width 54 height 14
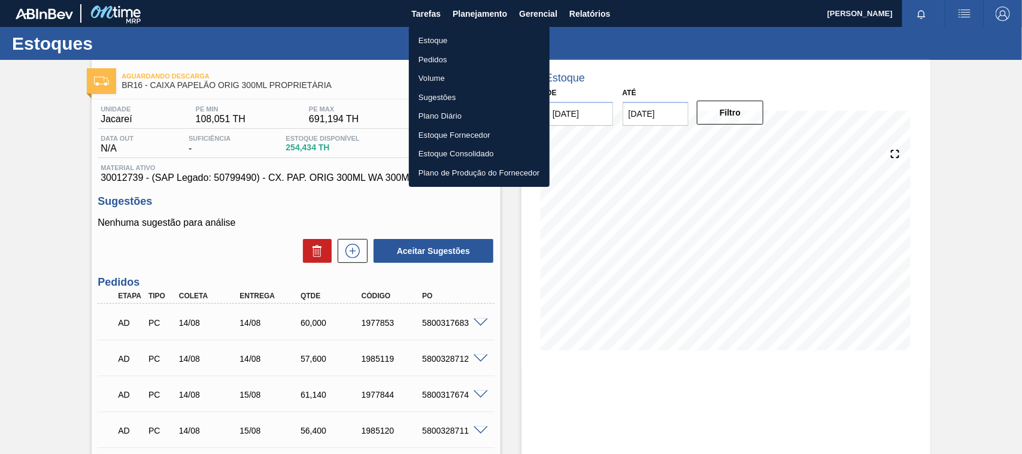
click at [454, 44] on li "Estoque" at bounding box center [479, 40] width 141 height 19
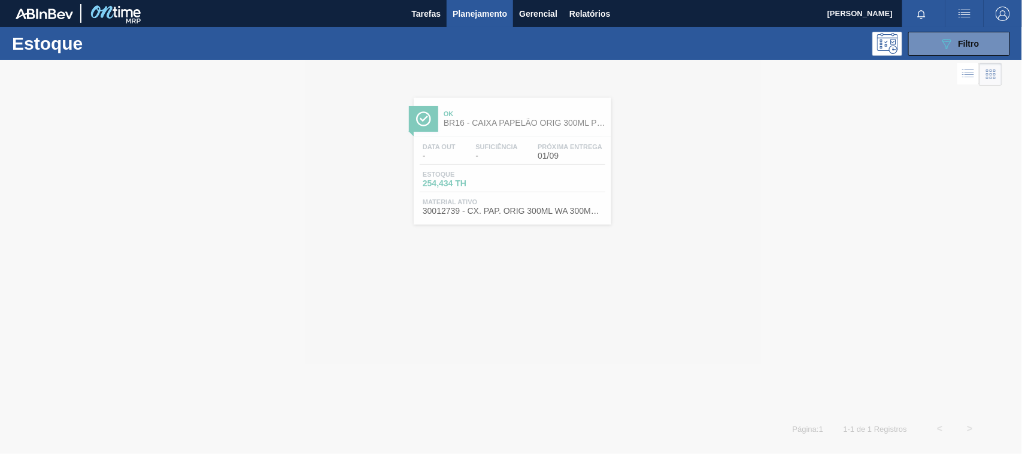
click at [504, 14] on span "Planejamento" at bounding box center [480, 14] width 54 height 14
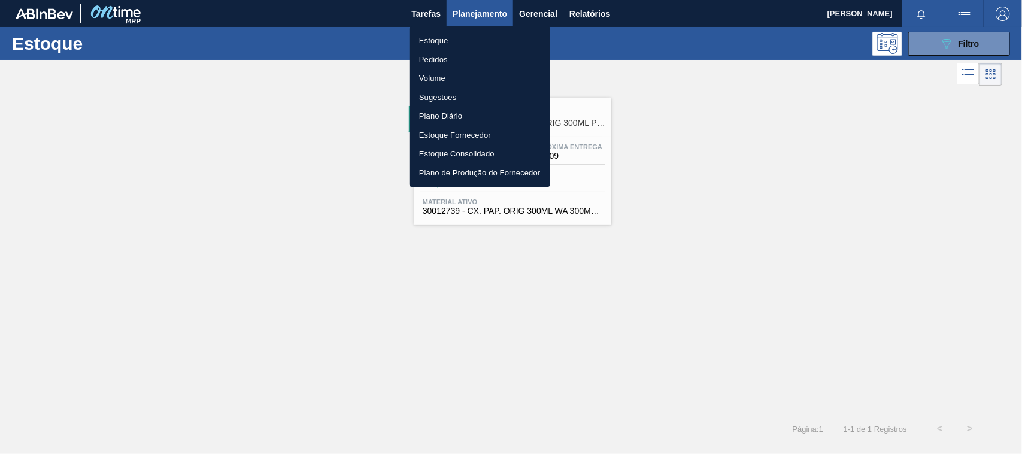
click at [573, 18] on div at bounding box center [511, 227] width 1022 height 454
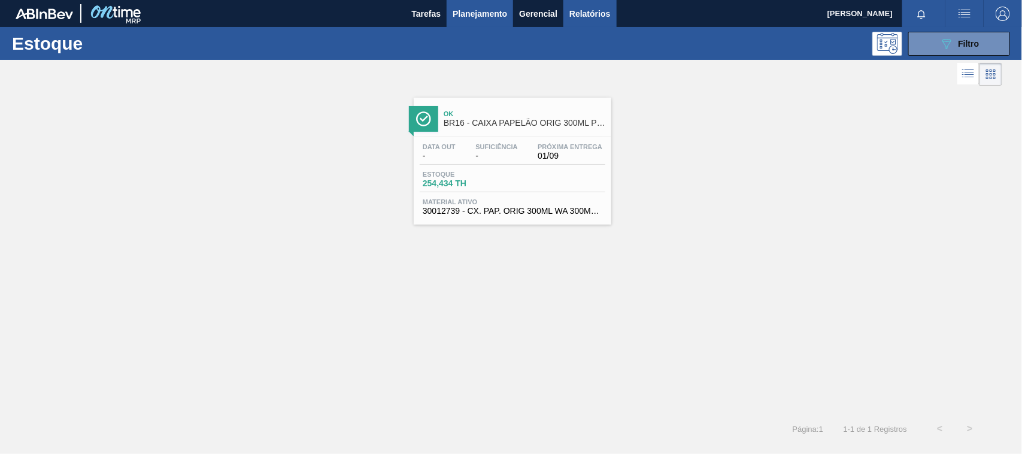
click at [579, 19] on span "Relatórios" at bounding box center [590, 14] width 41 height 14
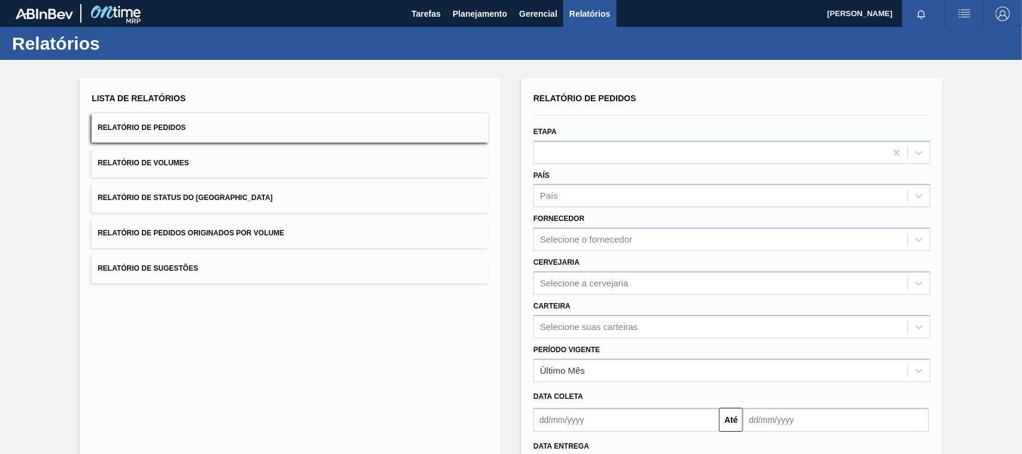
scroll to position [98, 0]
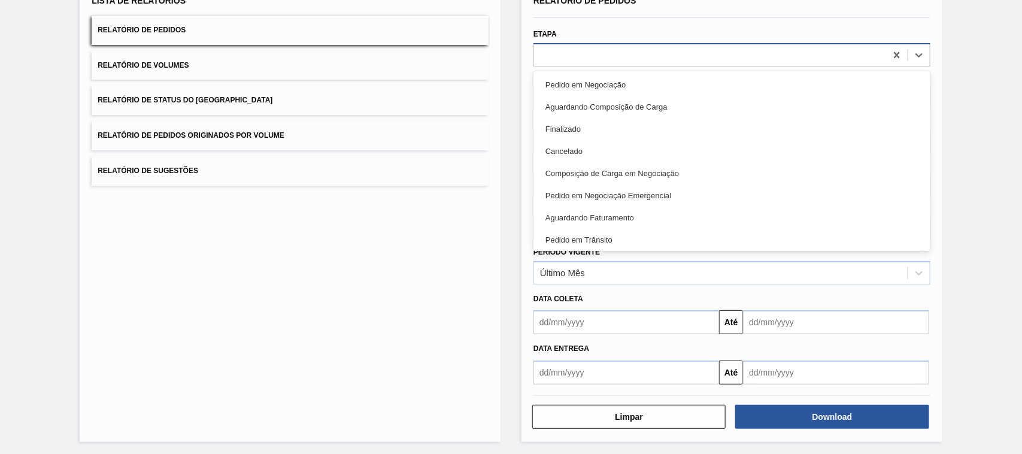
click at [557, 54] on div at bounding box center [710, 54] width 352 height 17
click at [405, 241] on div "Lista de Relatórios Relatório de Pedidos Relatório de Volumes Relatório de Stat…" at bounding box center [290, 211] width 421 height 462
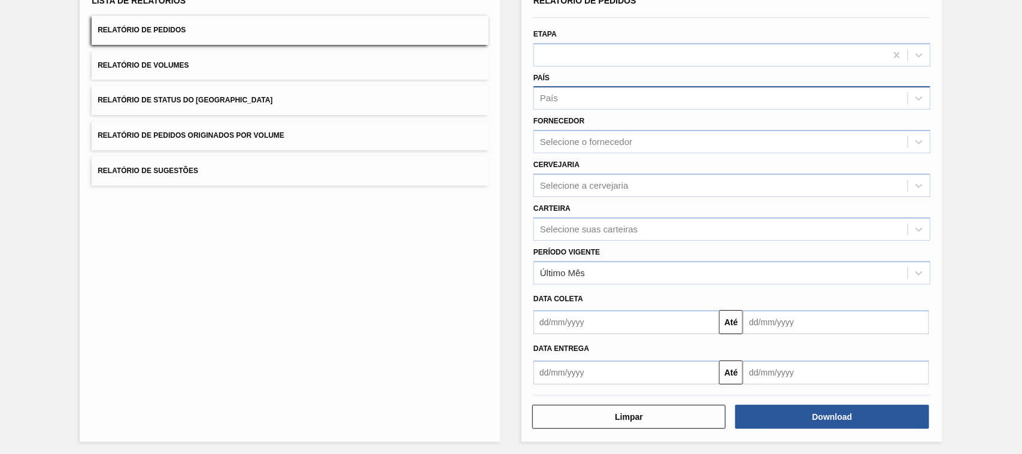
click at [603, 96] on div "País" at bounding box center [721, 98] width 374 height 17
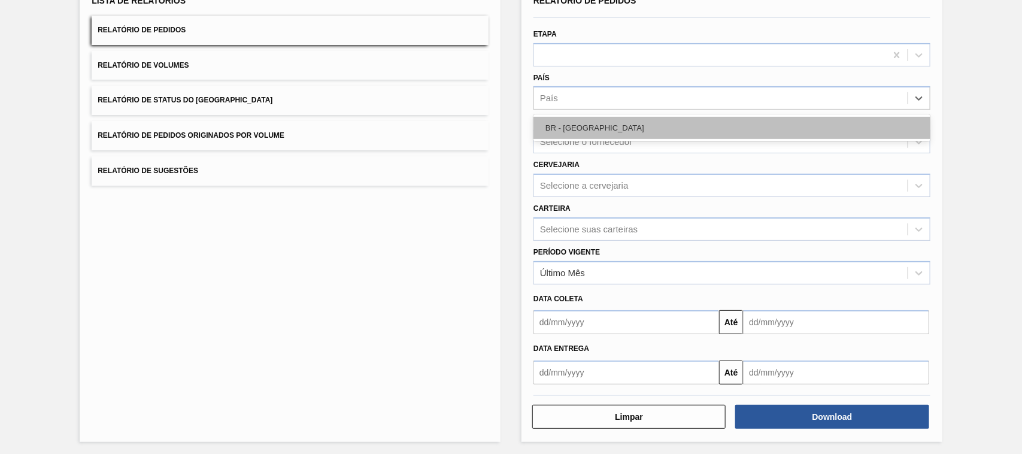
click at [591, 133] on div "BR - [GEOGRAPHIC_DATA]" at bounding box center [732, 128] width 397 height 22
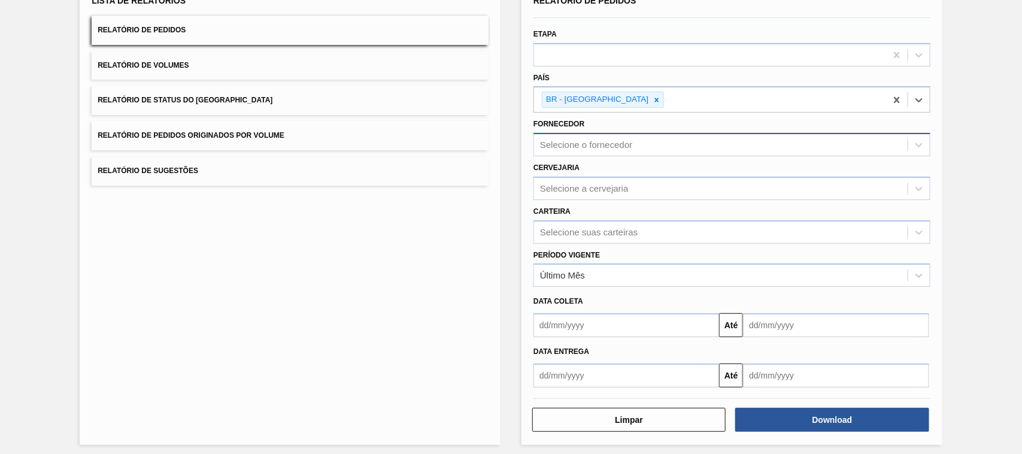
click at [588, 140] on div "Selecione o fornecedor" at bounding box center [586, 145] width 92 height 10
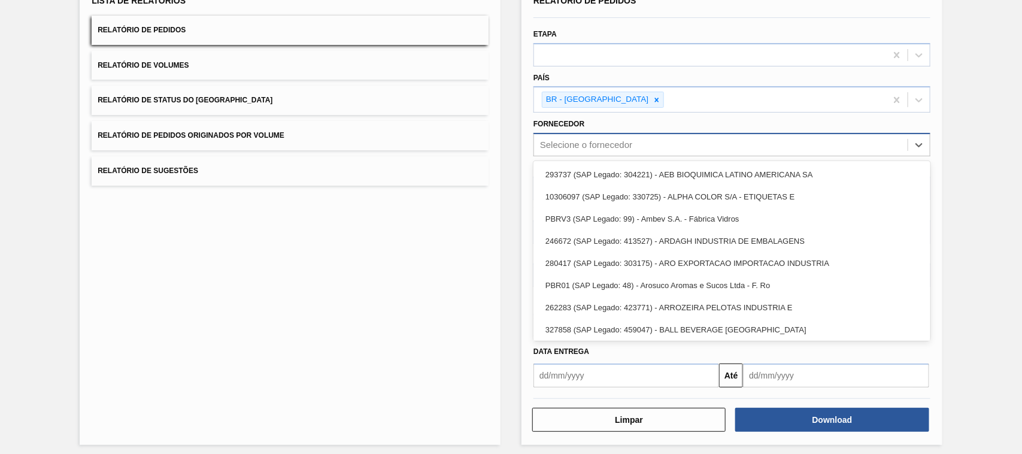
click at [570, 147] on div "Selecione o fornecedor" at bounding box center [586, 145] width 92 height 10
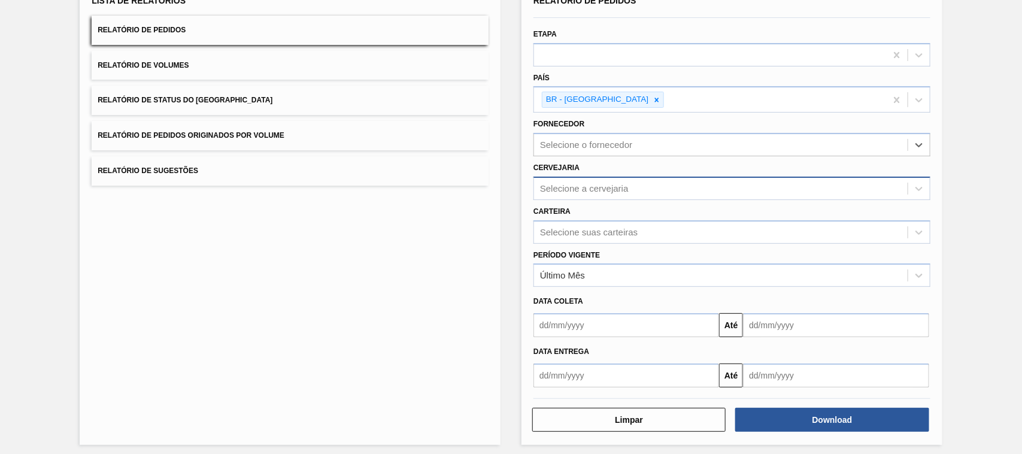
click at [570, 183] on div "Selecione a cervejaria" at bounding box center [584, 188] width 89 height 10
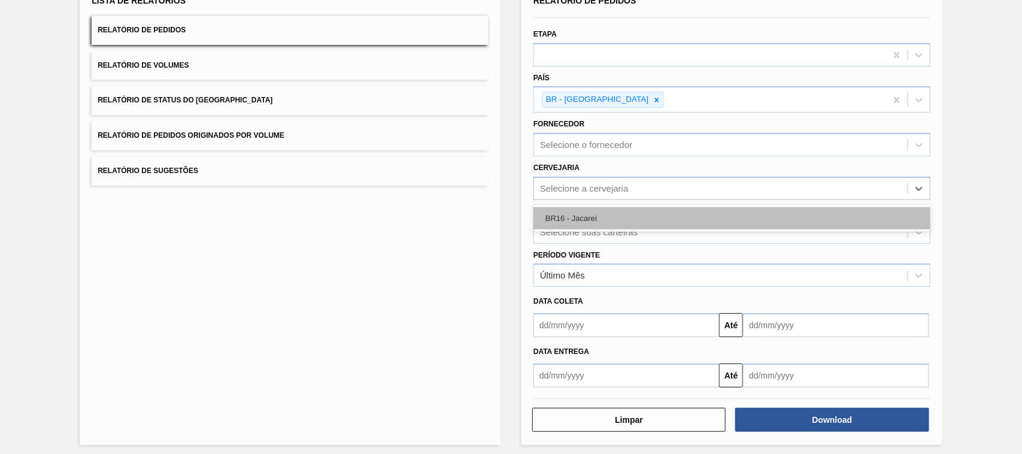
click at [576, 223] on div "BR16 - Jacareí" at bounding box center [732, 218] width 397 height 22
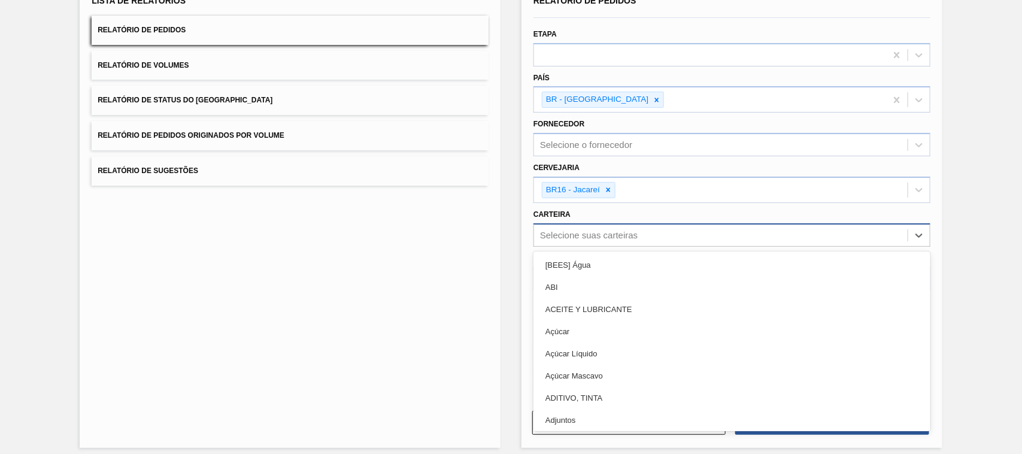
click at [569, 240] on div "Selecione suas carteiras" at bounding box center [721, 234] width 374 height 17
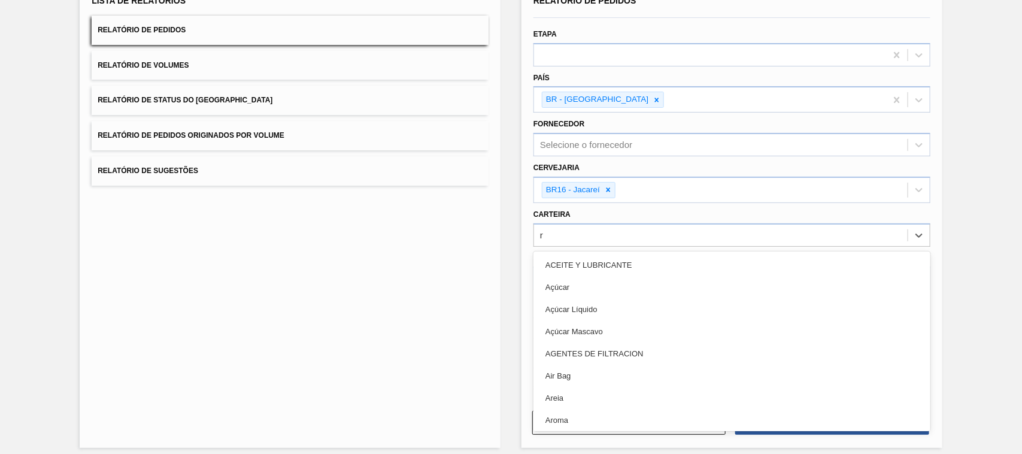
type input "ró"
click at [570, 271] on div "Rótulo" at bounding box center [732, 265] width 397 height 22
type input "ró"
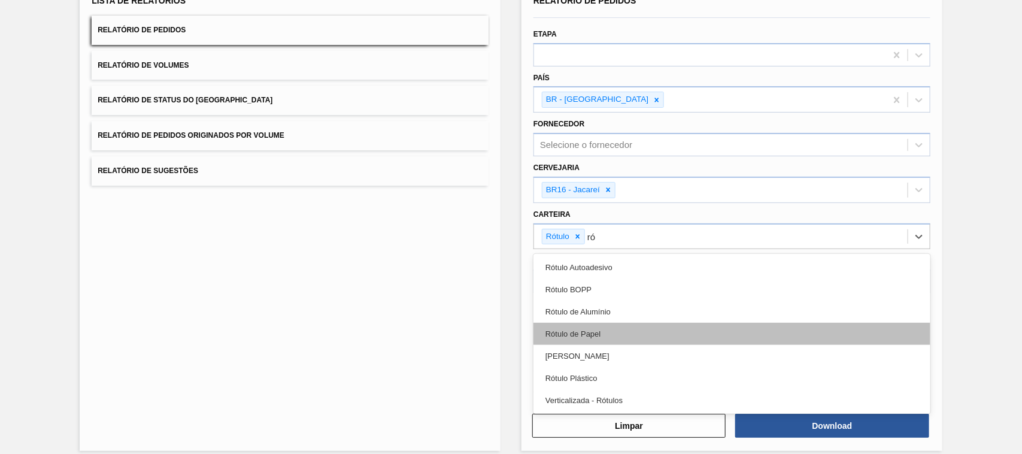
click at [578, 331] on div "Rótulo de Papel" at bounding box center [732, 334] width 397 height 22
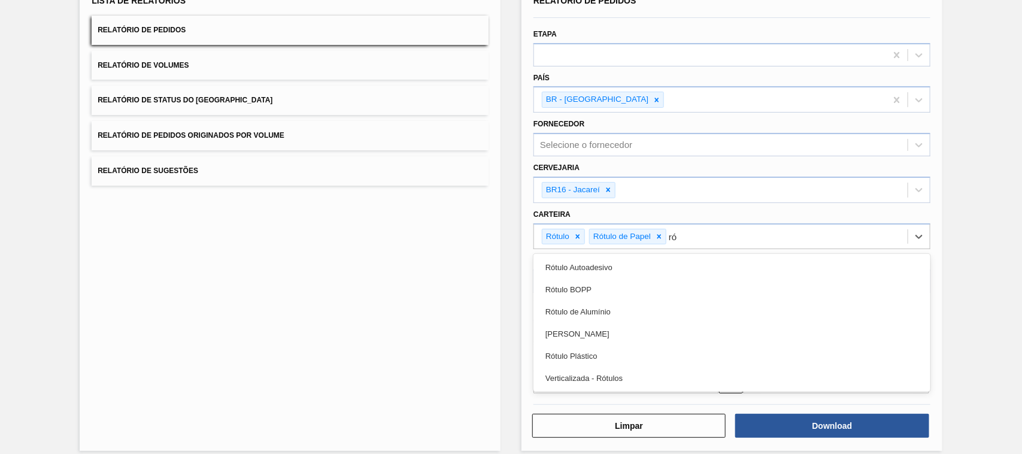
type input "rót"
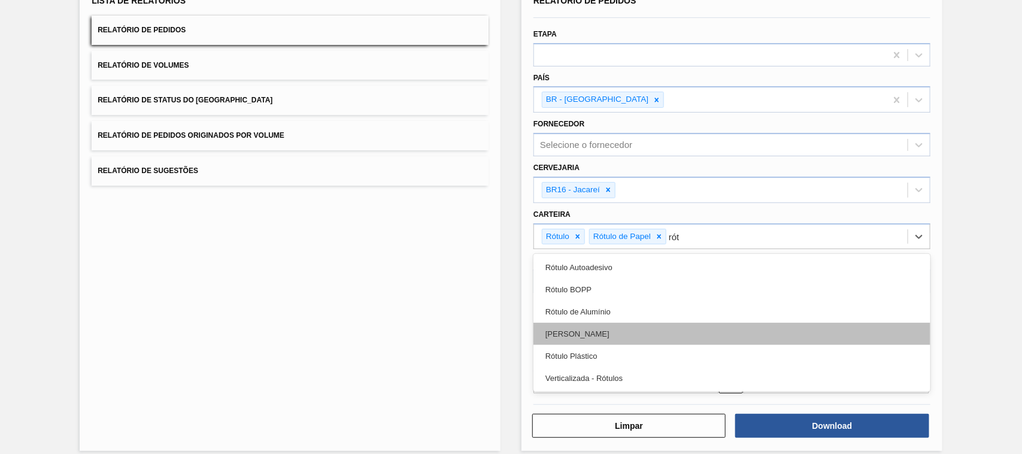
click at [608, 328] on div "[PERSON_NAME]" at bounding box center [732, 334] width 397 height 22
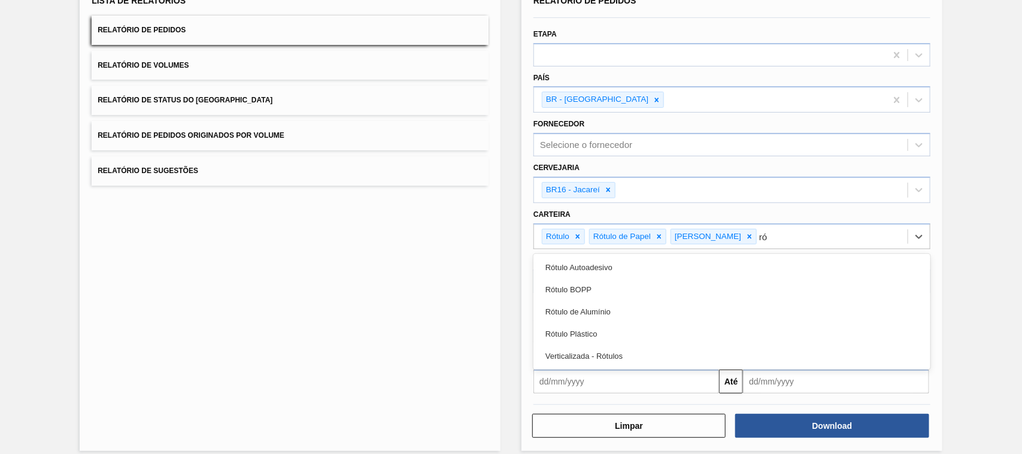
type input "ró"
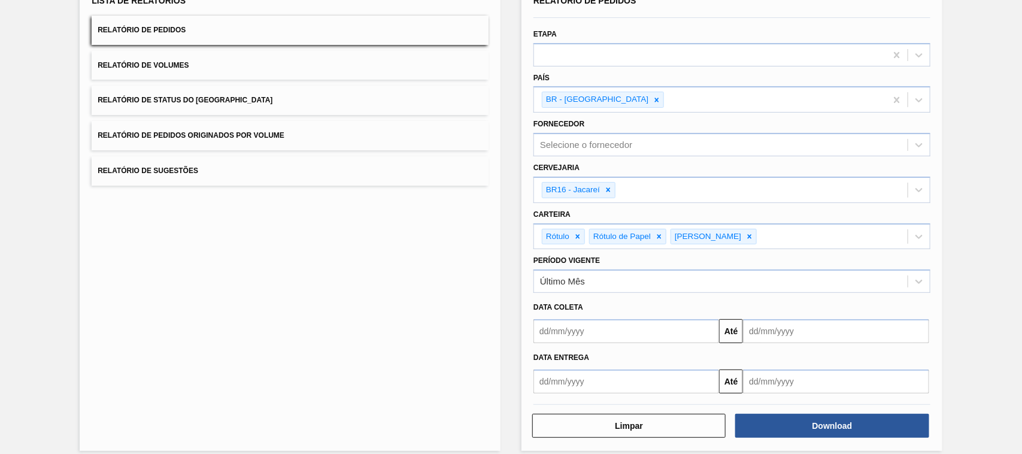
click at [256, 346] on div "Lista de Relatórios Relatório de Pedidos Relatório de Volumes Relatório de Stat…" at bounding box center [290, 215] width 421 height 471
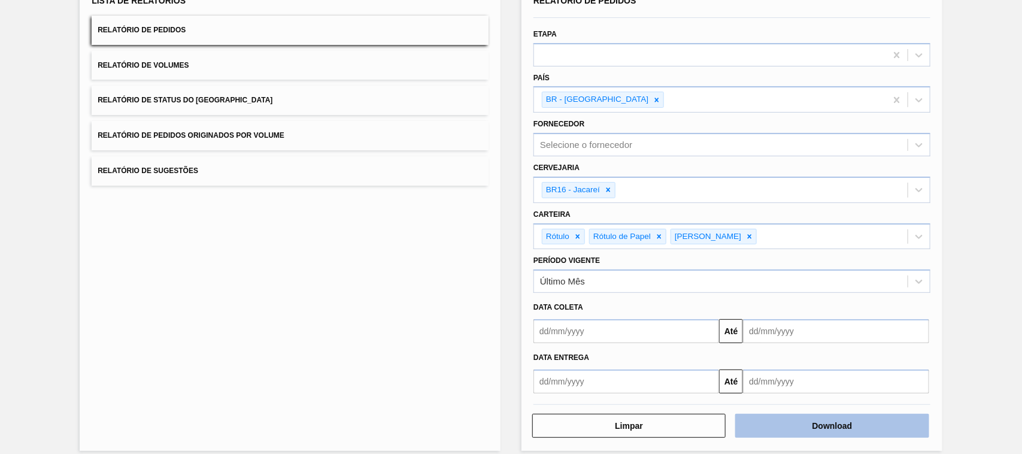
click at [780, 418] on button "Download" at bounding box center [831, 426] width 193 height 24
